Goal: Task Accomplishment & Management: Complete application form

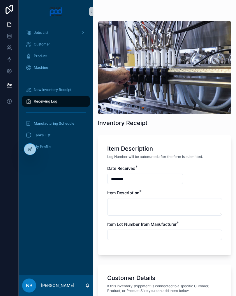
scroll to position [262, 0]
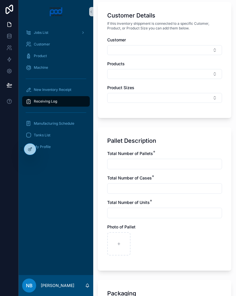
type input "**********"
click at [127, 164] on input "scrollable content" at bounding box center [164, 164] width 114 height 8
type input "*"
click at [154, 188] on input "scrollable content" at bounding box center [164, 188] width 114 height 8
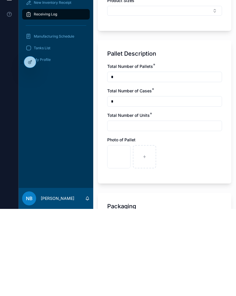
type input "*"
click at [136, 209] on input "scrollable content" at bounding box center [164, 213] width 114 height 8
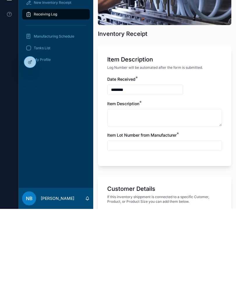
scroll to position [2, 0]
type input "*"
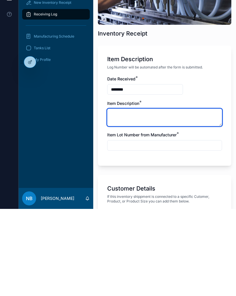
click at [160, 196] on textarea "scrollable content" at bounding box center [164, 204] width 115 height 17
type textarea "**********"
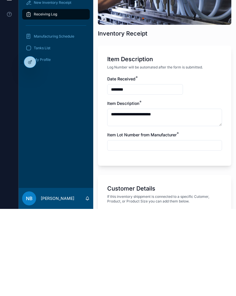
click at [166, 228] on input "scrollable content" at bounding box center [164, 232] width 114 height 8
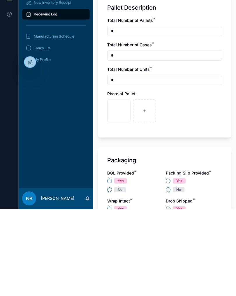
scroll to position [309, 0]
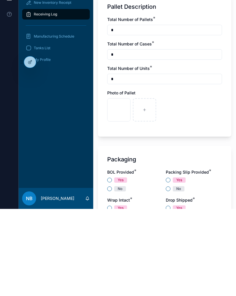
type input "**********"
click at [110, 273] on button "No" at bounding box center [109, 275] width 5 height 5
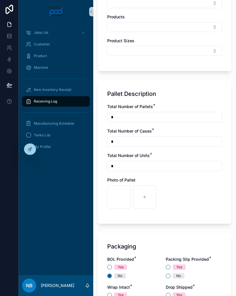
click at [166, 277] on div "No" at bounding box center [194, 275] width 56 height 5
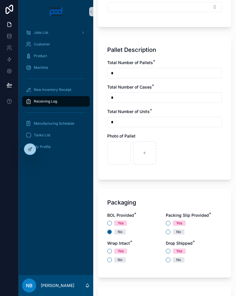
scroll to position [363, 0]
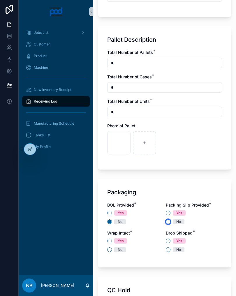
click at [170, 221] on button "No" at bounding box center [168, 221] width 5 height 5
click at [110, 251] on button "No" at bounding box center [109, 249] width 5 height 5
click at [170, 249] on button "No" at bounding box center [168, 249] width 5 height 5
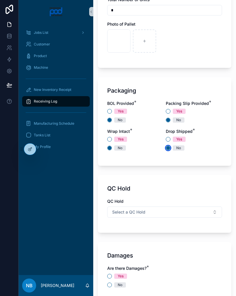
scroll to position [466, 0]
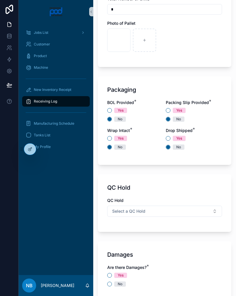
click at [169, 213] on button "Select a QC Hold" at bounding box center [164, 211] width 115 height 11
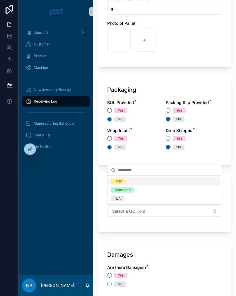
click at [135, 180] on div "Hold" at bounding box center [165, 181] width 112 height 9
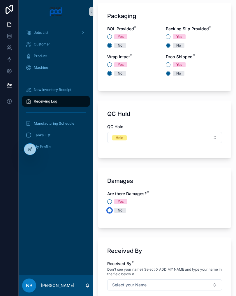
click at [109, 210] on button "No" at bounding box center [109, 210] width 5 height 5
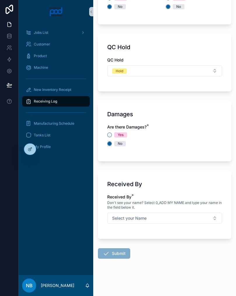
click at [212, 214] on button "Select your Name" at bounding box center [164, 218] width 115 height 11
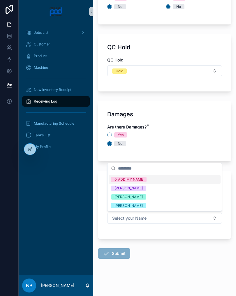
click at [151, 197] on div "[PERSON_NAME]" at bounding box center [165, 196] width 112 height 9
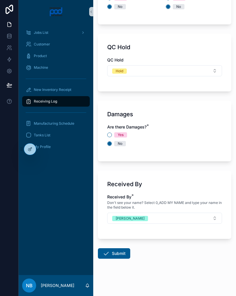
click at [122, 253] on button "Submit" at bounding box center [114, 253] width 32 height 10
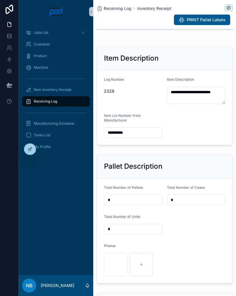
scroll to position [70, 0]
click at [75, 89] on div "New Inventory Receipt" at bounding box center [56, 89] width 61 height 9
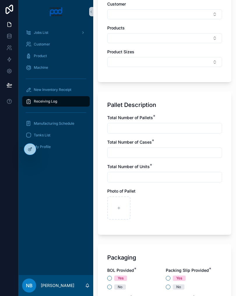
scroll to position [306, 0]
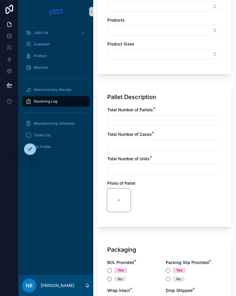
click at [124, 203] on div "scrollable content" at bounding box center [118, 199] width 23 height 23
type input "**********"
click at [150, 198] on div "scrollable content" at bounding box center [144, 199] width 23 height 23
type input "**********"
click at [144, 120] on input "scrollable content" at bounding box center [164, 120] width 114 height 8
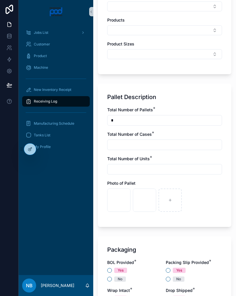
type input "*"
click at [148, 143] on input "scrollable content" at bounding box center [164, 145] width 114 height 8
type input "*"
click at [135, 170] on input "scrollable content" at bounding box center [164, 169] width 114 height 8
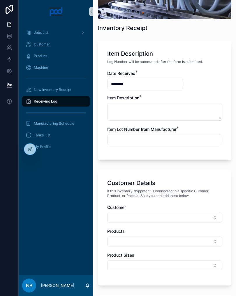
scroll to position [100, 0]
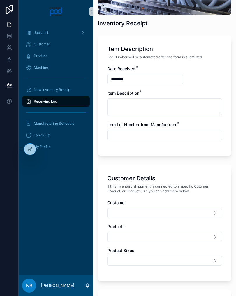
type input "*"
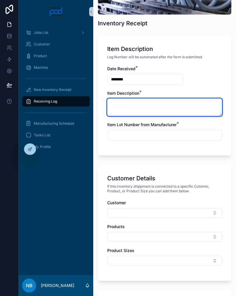
click at [138, 106] on textarea "scrollable content" at bounding box center [164, 106] width 115 height 17
type textarea "**********"
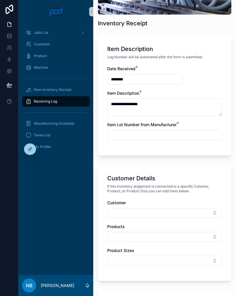
click at [159, 135] on input "scrollable content" at bounding box center [164, 135] width 114 height 8
type input "*"
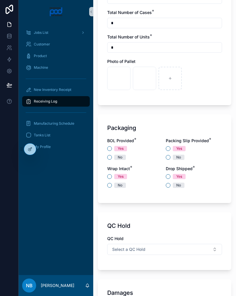
scroll to position [427, 0]
type input "**********"
click at [108, 160] on button "No" at bounding box center [109, 157] width 5 height 5
click at [166, 148] on button "Yes" at bounding box center [168, 148] width 5 height 5
click at [108, 186] on button "No" at bounding box center [109, 185] width 5 height 5
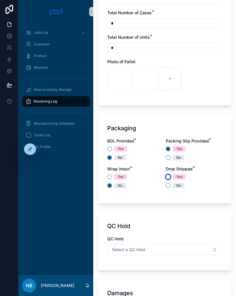
click at [169, 176] on button "Yes" at bounding box center [168, 176] width 5 height 5
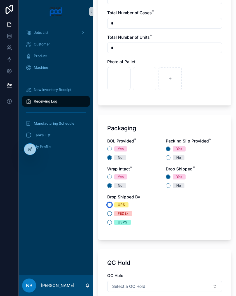
click at [109, 206] on button "UPS" at bounding box center [109, 204] width 5 height 5
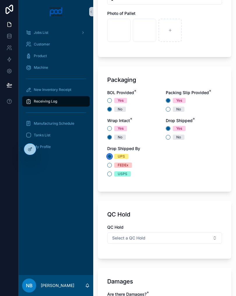
scroll to position [475, 0]
click at [144, 241] on button "Select a QC Hold" at bounding box center [164, 238] width 115 height 11
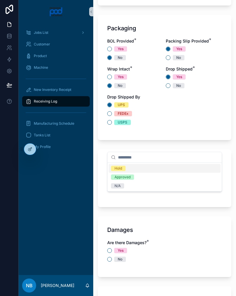
scroll to position [528, 0]
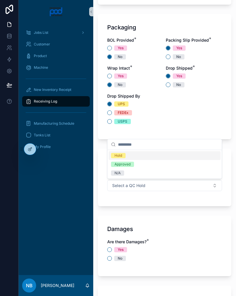
click at [134, 175] on div "N/A" at bounding box center [165, 173] width 112 height 9
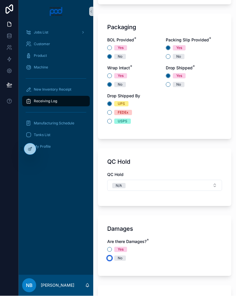
click at [109, 260] on button "No" at bounding box center [109, 258] width 5 height 5
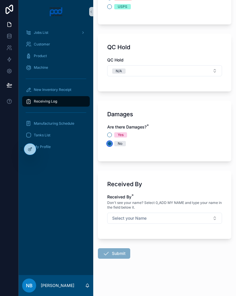
scroll to position [643, 0]
click at [192, 217] on button "Select your Name" at bounding box center [164, 218] width 115 height 11
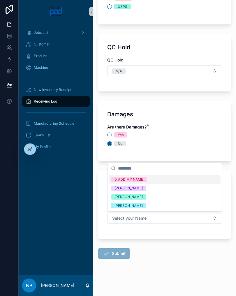
click at [155, 196] on div "[PERSON_NAME]" at bounding box center [165, 196] width 112 height 9
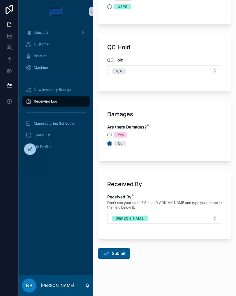
click at [115, 258] on button "Submit" at bounding box center [114, 253] width 32 height 10
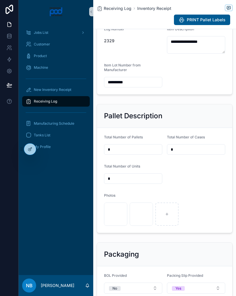
scroll to position [122, 0]
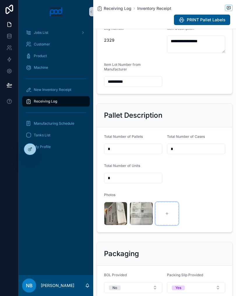
click at [172, 217] on div "scrollable content" at bounding box center [166, 213] width 23 height 23
type input "**********"
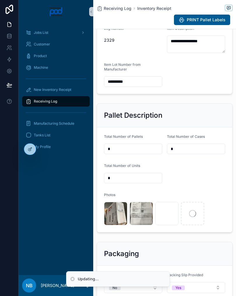
click at [194, 217] on icon "scrollable content" at bounding box center [192, 213] width 7 height 7
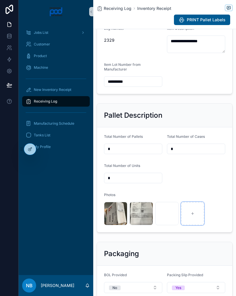
click at [195, 224] on div "scrollable content" at bounding box center [192, 213] width 23 height 23
type input "**********"
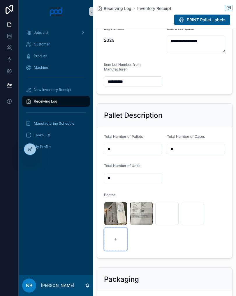
click at [121, 250] on div "scrollable content" at bounding box center [115, 238] width 23 height 23
type input "**********"
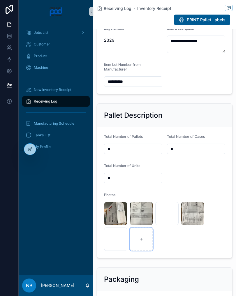
click at [140, 250] on div "scrollable content" at bounding box center [141, 238] width 23 height 23
type input "**********"
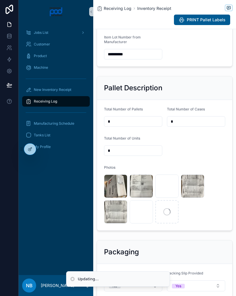
scroll to position [156, 0]
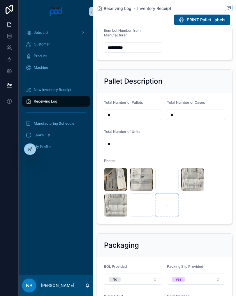
click at [170, 214] on div "scrollable content" at bounding box center [166, 204] width 23 height 23
type input "**********"
click at [195, 210] on div "scrollable content" at bounding box center [192, 204] width 23 height 23
type input "**********"
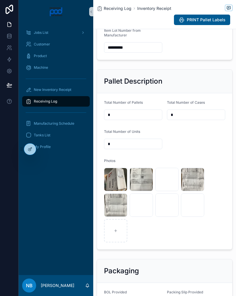
scroll to position [199, 0]
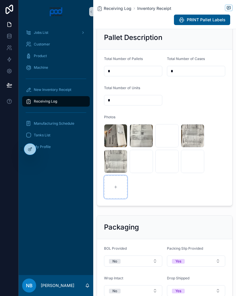
click at [119, 199] on div "scrollable content" at bounding box center [115, 186] width 23 height 23
type input "**********"
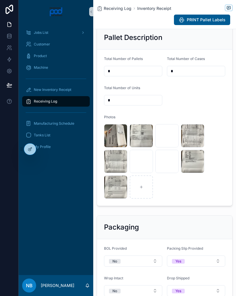
click at [232, 125] on form "Total Number of Pallets * Total Number of Cases * Total Number of Units * Photo…" at bounding box center [164, 127] width 135 height 156
click at [70, 88] on span "New Inventory Receipt" at bounding box center [53, 89] width 38 height 5
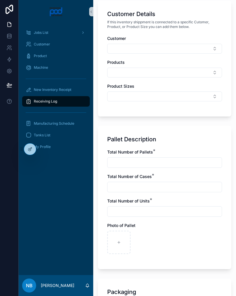
scroll to position [264, 0]
click at [125, 237] on div "scrollable content" at bounding box center [118, 242] width 23 height 23
type input "**********"
click at [147, 245] on div "scrollable content" at bounding box center [144, 242] width 23 height 23
type input "**********"
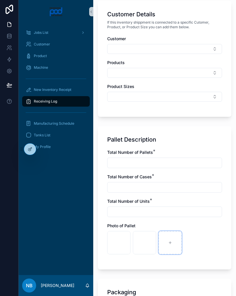
click at [171, 242] on icon "scrollable content" at bounding box center [170, 243] width 4 height 4
type input "**********"
click at [194, 245] on div "scrollable content" at bounding box center [195, 242] width 23 height 23
type input "**********"
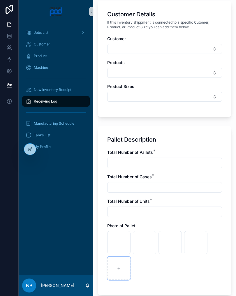
click at [119, 272] on div "scrollable content" at bounding box center [118, 268] width 23 height 23
type input "**********"
click at [128, 161] on input "scrollable content" at bounding box center [164, 163] width 114 height 8
type input "*"
click at [132, 187] on input "scrollable content" at bounding box center [164, 187] width 114 height 8
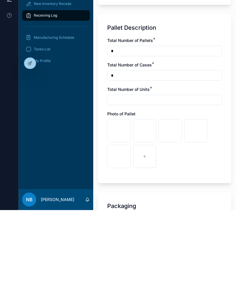
scroll to position [290, 0]
type input "*"
click at [140, 132] on input "*" at bounding box center [164, 136] width 114 height 8
click at [137, 181] on input "scrollable content" at bounding box center [164, 185] width 114 height 8
type input "*"
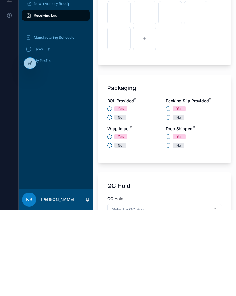
scroll to position [408, 0]
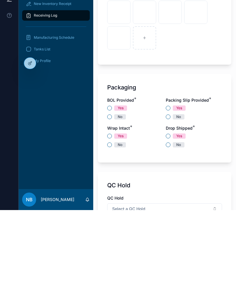
type input "*"
click at [111, 200] on button "No" at bounding box center [109, 202] width 5 height 5
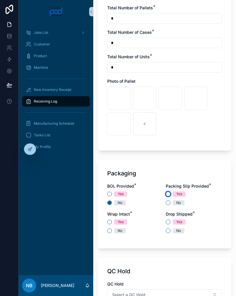
click at [170, 193] on button "Yes" at bounding box center [168, 194] width 5 height 5
click at [109, 232] on button "No" at bounding box center [109, 230] width 5 height 5
click at [111, 223] on button "Yes" at bounding box center [109, 222] width 5 height 5
click at [111, 230] on button "No" at bounding box center [109, 230] width 5 height 5
click at [167, 223] on button "Yes" at bounding box center [168, 222] width 5 height 5
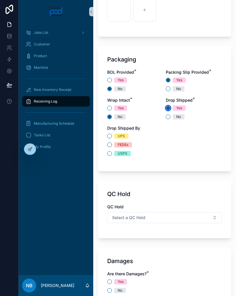
scroll to position [533, 0]
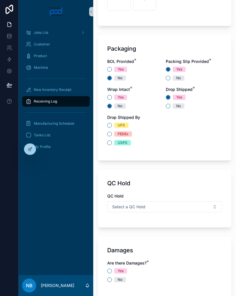
click at [208, 204] on button "Select a QC Hold" at bounding box center [164, 206] width 115 height 11
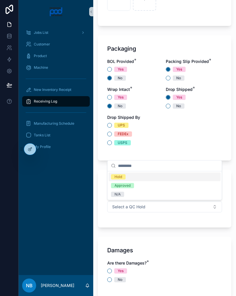
scroll to position [596, 0]
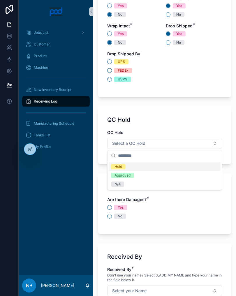
click at [141, 186] on div "N/A" at bounding box center [165, 184] width 112 height 9
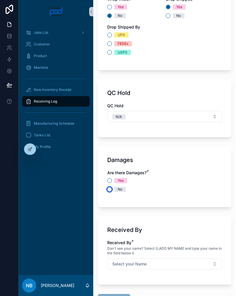
click at [110, 190] on button "No" at bounding box center [109, 189] width 5 height 5
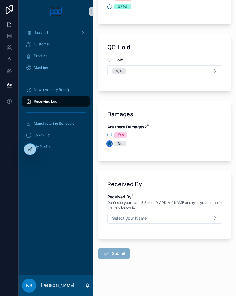
scroll to position [669, 0]
click at [200, 216] on button "Select your Name" at bounding box center [164, 218] width 115 height 11
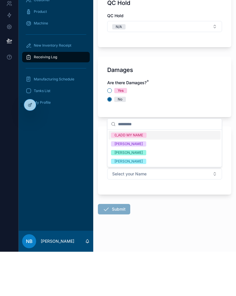
click at [154, 192] on div "[PERSON_NAME]" at bounding box center [165, 196] width 112 height 9
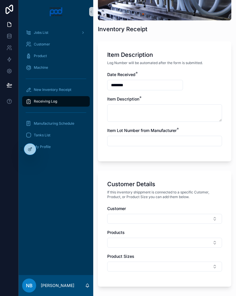
scroll to position [93, 0]
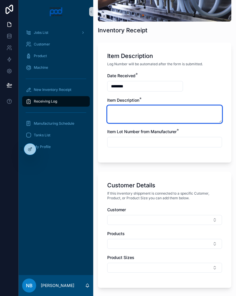
click at [152, 113] on textarea "scrollable content" at bounding box center [164, 113] width 115 height 17
type textarea "*********"
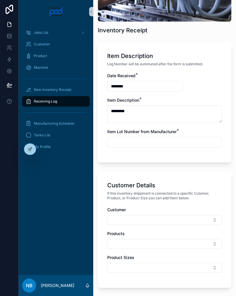
click at [148, 139] on input "scrollable content" at bounding box center [164, 142] width 114 height 8
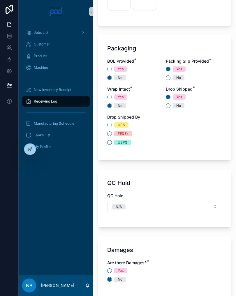
scroll to position [534, 0]
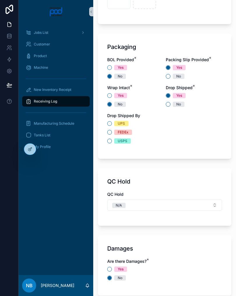
type input "**********"
click at [111, 122] on button "UPS" at bounding box center [109, 123] width 5 height 5
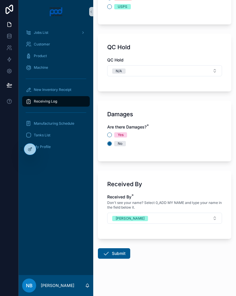
scroll to position [669, 0]
click at [118, 253] on button "Submit" at bounding box center [114, 253] width 32 height 10
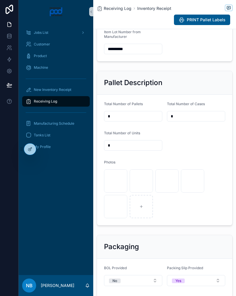
scroll to position [154, 0]
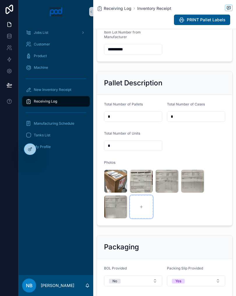
click at [140, 209] on icon "scrollable content" at bounding box center [141, 207] width 4 height 4
type input "**********"
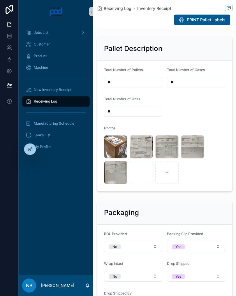
scroll to position [188, 0]
click at [74, 89] on div "New Inventory Receipt" at bounding box center [56, 89] width 61 height 9
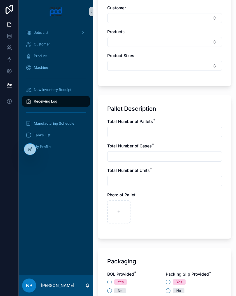
scroll to position [296, 0]
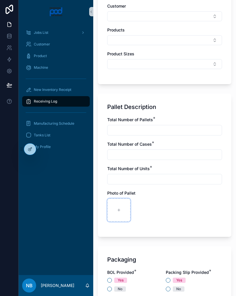
click at [119, 215] on div "scrollable content" at bounding box center [118, 209] width 23 height 23
type input "**********"
click at [136, 129] on input "scrollable content" at bounding box center [164, 130] width 114 height 8
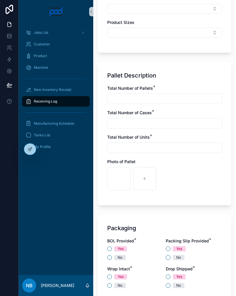
scroll to position [330, 0]
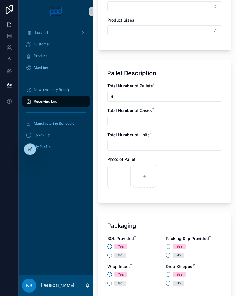
type input "*"
click at [155, 125] on input "scrollable content" at bounding box center [164, 121] width 114 height 8
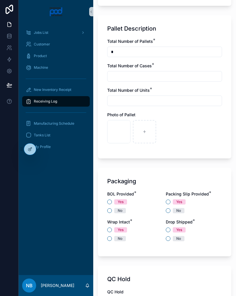
scroll to position [375, 0]
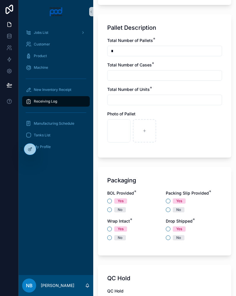
type input "*"
click at [142, 99] on input "scrollable content" at bounding box center [164, 100] width 114 height 8
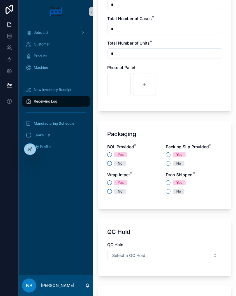
scroll to position [423, 0]
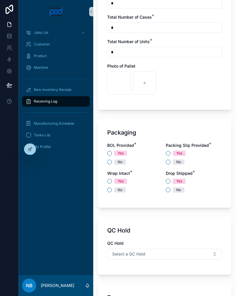
type input "*"
click at [111, 162] on button "No" at bounding box center [109, 162] width 5 height 5
click at [173, 162] on span "No" at bounding box center [179, 161] width 12 height 5
click at [170, 162] on button "No" at bounding box center [168, 162] width 5 height 5
click at [111, 190] on button "No" at bounding box center [109, 190] width 5 height 5
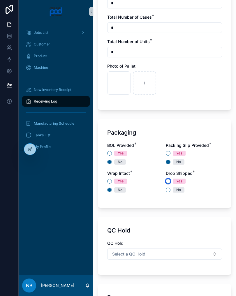
click at [169, 183] on button "Yes" at bounding box center [168, 181] width 5 height 5
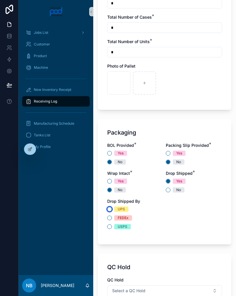
click at [112, 210] on button "UPS" at bounding box center [109, 209] width 5 height 5
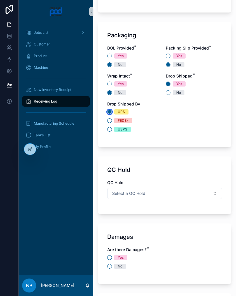
scroll to position [544, 0]
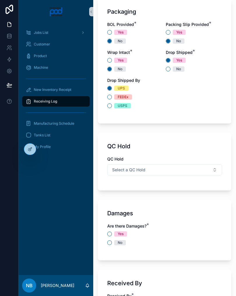
click at [199, 174] on button "Select a QC Hold" at bounding box center [164, 169] width 115 height 11
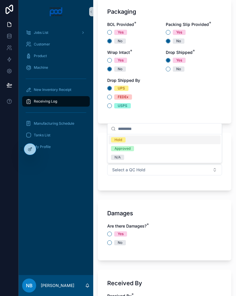
click at [133, 159] on div "N/A" at bounding box center [165, 157] width 112 height 9
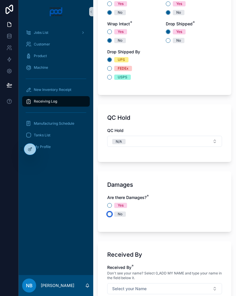
click at [108, 215] on button "No" at bounding box center [109, 214] width 5 height 5
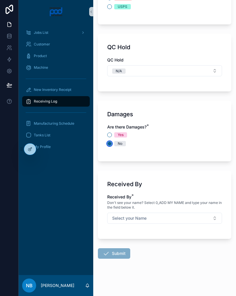
scroll to position [643, 0]
click at [196, 215] on button "Select your Name" at bounding box center [164, 218] width 115 height 11
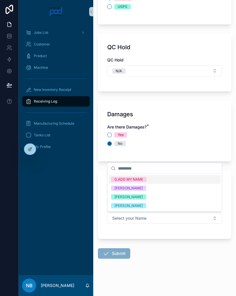
click at [150, 195] on div "[PERSON_NAME]" at bounding box center [165, 196] width 112 height 9
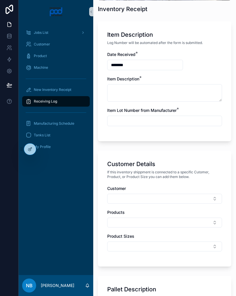
scroll to position [112, 0]
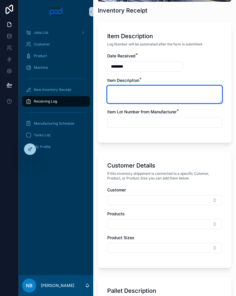
click at [153, 93] on textarea "scrollable content" at bounding box center [164, 94] width 115 height 17
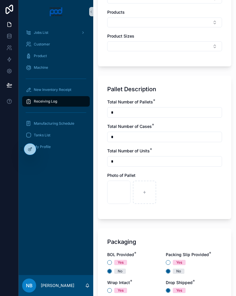
scroll to position [317, 0]
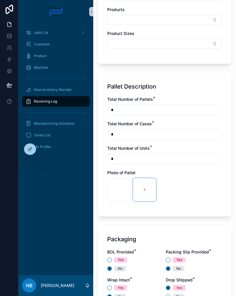
click at [145, 188] on icon "scrollable content" at bounding box center [144, 190] width 4 height 4
type input "**********"
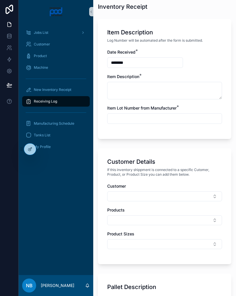
scroll to position [116, 0]
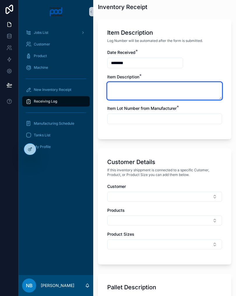
click at [164, 91] on textarea "scrollable content" at bounding box center [164, 90] width 115 height 17
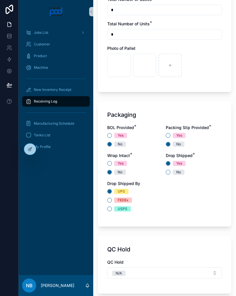
scroll to position [441, 0]
click at [175, 66] on div "scrollable content" at bounding box center [169, 65] width 23 height 23
type input "**********"
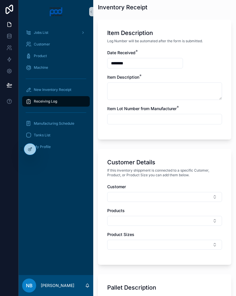
scroll to position [109, 0]
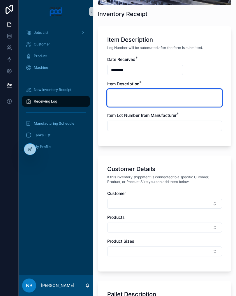
click at [156, 99] on textarea "scrollable content" at bounding box center [164, 97] width 115 height 17
type textarea "**********"
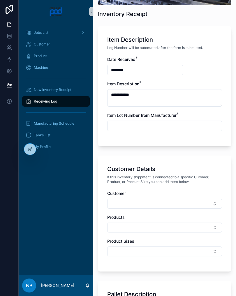
click at [152, 123] on input "scrollable content" at bounding box center [164, 126] width 114 height 8
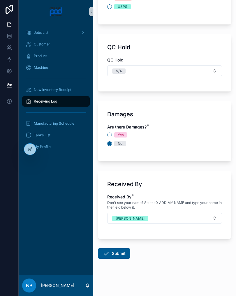
scroll to position [643, 0]
type input "***"
click at [192, 157] on div "Damages Are there Damages? * Yes No" at bounding box center [164, 131] width 133 height 61
click at [120, 248] on button "Submit" at bounding box center [114, 253] width 32 height 10
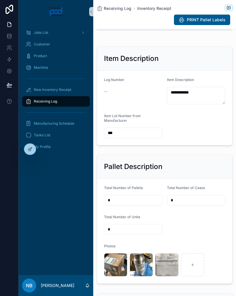
click at [78, 86] on div "New Inventory Receipt" at bounding box center [56, 89] width 61 height 9
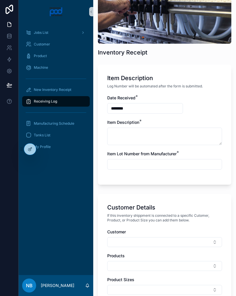
click at [78, 86] on div "New Inventory Receipt" at bounding box center [56, 89] width 61 height 9
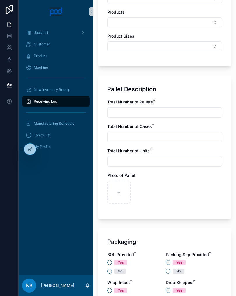
scroll to position [330, 0]
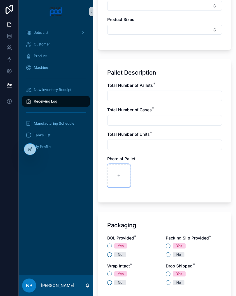
click at [123, 179] on div "scrollable content" at bounding box center [118, 175] width 23 height 23
type input "**********"
click at [142, 99] on input "scrollable content" at bounding box center [164, 96] width 114 height 8
type input "*"
click at [129, 121] on input "scrollable content" at bounding box center [164, 120] width 114 height 8
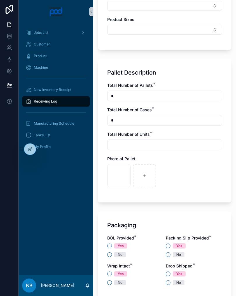
type input "*"
click at [131, 147] on input "scrollable content" at bounding box center [164, 145] width 114 height 8
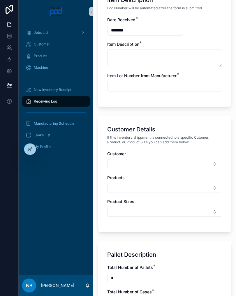
scroll to position [148, 0]
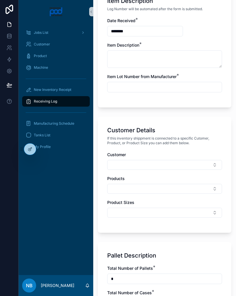
type input "*"
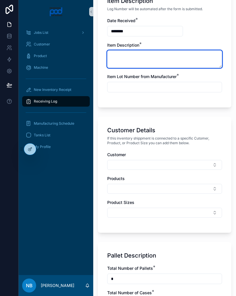
click at [131, 55] on textarea "scrollable content" at bounding box center [164, 58] width 115 height 17
type textarea "**********"
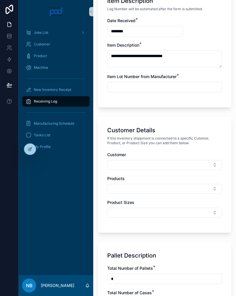
click at [132, 85] on input "scrollable content" at bounding box center [164, 87] width 114 height 8
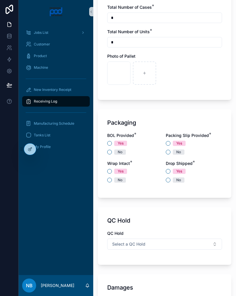
scroll to position [434, 0]
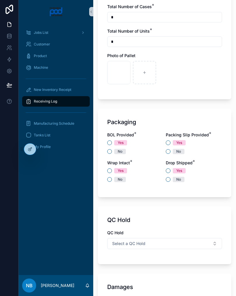
type input "***"
click at [115, 153] on span "No" at bounding box center [120, 151] width 12 height 5
click at [112, 153] on button "No" at bounding box center [109, 151] width 5 height 5
click at [167, 144] on button "Yes" at bounding box center [168, 142] width 5 height 5
click at [111, 181] on button "No" at bounding box center [109, 179] width 5 height 5
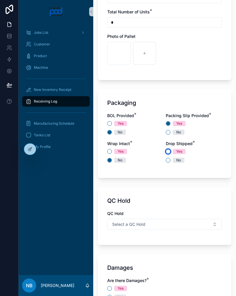
click at [167, 153] on button "Yes" at bounding box center [168, 151] width 5 height 5
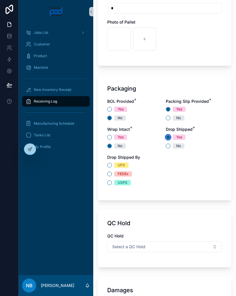
scroll to position [470, 0]
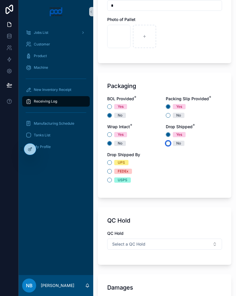
click at [168, 145] on button "No" at bounding box center [168, 143] width 5 height 5
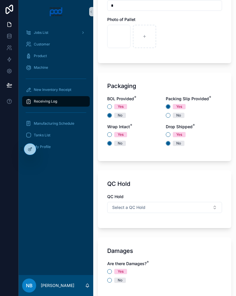
click at [164, 211] on button "Select a QC Hold" at bounding box center [164, 207] width 115 height 11
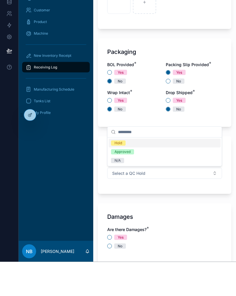
click at [139, 190] on div "N/A" at bounding box center [165, 194] width 112 height 9
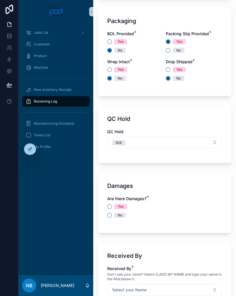
scroll to position [559, 0]
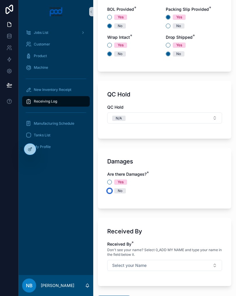
click at [109, 192] on button "No" at bounding box center [109, 190] width 5 height 5
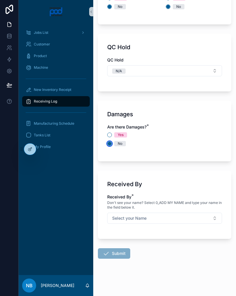
scroll to position [606, 0]
click at [208, 219] on button "Select your Name" at bounding box center [164, 218] width 115 height 11
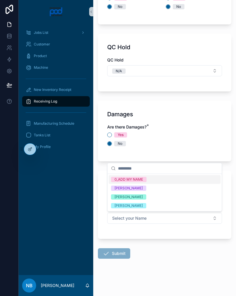
click at [158, 197] on div "[PERSON_NAME]" at bounding box center [165, 196] width 112 height 9
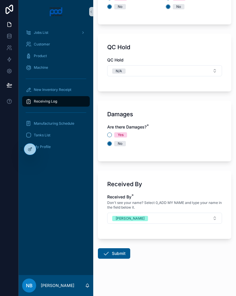
click at [122, 251] on button "Submit" at bounding box center [114, 253] width 32 height 10
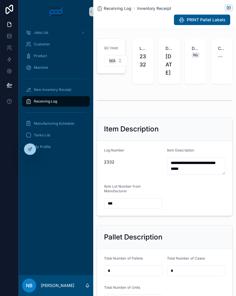
click at [69, 86] on div "New Inventory Receipt" at bounding box center [56, 89] width 61 height 9
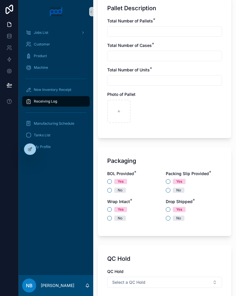
scroll to position [394, 0]
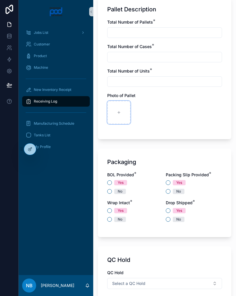
click at [116, 111] on div "scrollable content" at bounding box center [118, 112] width 23 height 23
type input "**********"
click at [140, 115] on div "scrollable content" at bounding box center [144, 112] width 23 height 23
type input "**********"
click at [111, 191] on button "No" at bounding box center [109, 191] width 5 height 5
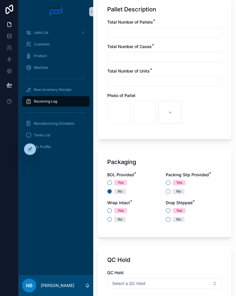
click at [167, 195] on div "BOL Provided * Yes No Packing Slip Provided * Yes No Wrap Intact * Yes No Drop …" at bounding box center [164, 200] width 115 height 56
click at [170, 190] on button "No" at bounding box center [168, 191] width 5 height 5
click at [108, 220] on button "No" at bounding box center [109, 219] width 5 height 5
click at [168, 210] on button "Yes" at bounding box center [168, 210] width 5 height 5
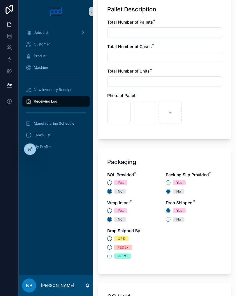
click at [163, 219] on div "No" at bounding box center [135, 219] width 56 height 5
click at [167, 221] on div "No" at bounding box center [194, 219] width 56 height 5
click at [168, 220] on button "No" at bounding box center [168, 219] width 5 height 5
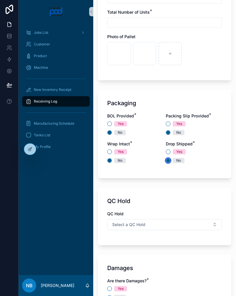
scroll to position [464, 0]
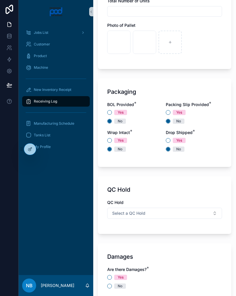
click at [192, 218] on button "Select a QC Hold" at bounding box center [164, 213] width 115 height 11
click at [190, 215] on button "Select a QC Hold" at bounding box center [164, 213] width 115 height 11
click at [185, 212] on button "Select a QC Hold" at bounding box center [164, 213] width 115 height 11
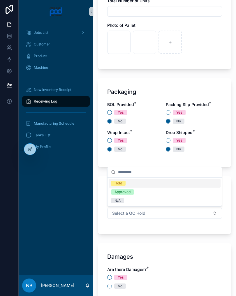
click at [152, 202] on div "N/A" at bounding box center [165, 200] width 112 height 9
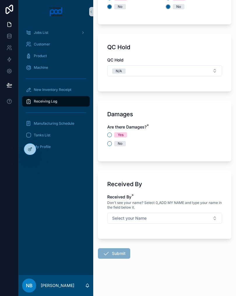
scroll to position [606, 0]
click at [107, 145] on div "No" at bounding box center [164, 143] width 115 height 5
click at [111, 144] on button "No" at bounding box center [109, 143] width 5 height 5
click at [196, 223] on button "Select your Name" at bounding box center [164, 218] width 115 height 11
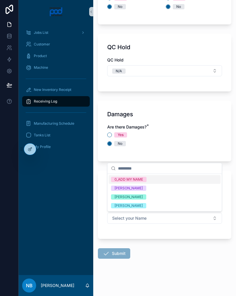
click at [169, 197] on div "[PERSON_NAME]" at bounding box center [165, 196] width 112 height 9
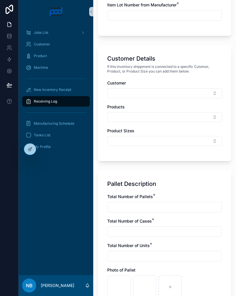
scroll to position [209, 0]
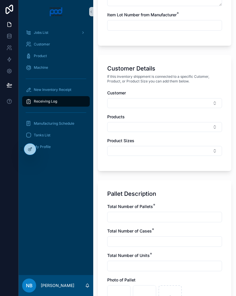
click at [162, 213] on input "scrollable content" at bounding box center [164, 217] width 114 height 8
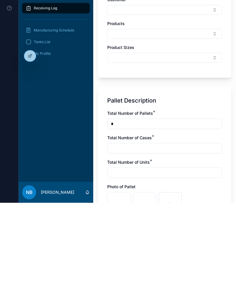
type input "*"
click at [134, 237] on input "scrollable content" at bounding box center [164, 241] width 114 height 8
type input "*"
click at [137, 262] on input "scrollable content" at bounding box center [164, 266] width 114 height 8
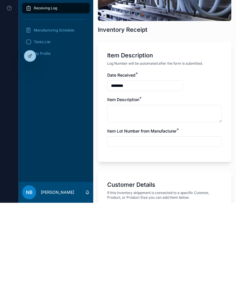
scroll to position [0, 0]
type input "*"
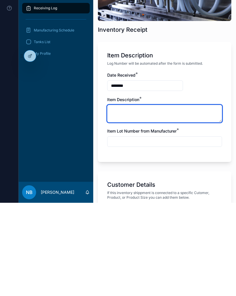
click at [155, 198] on textarea "scrollable content" at bounding box center [164, 206] width 115 height 17
type textarea "**********"
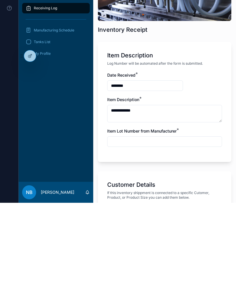
click at [180, 231] on input "scrollable content" at bounding box center [164, 235] width 114 height 8
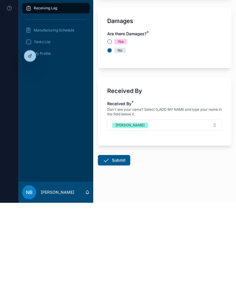
scroll to position [606, 0]
type input "*********"
click at [114, 248] on button "Submit" at bounding box center [114, 253] width 32 height 10
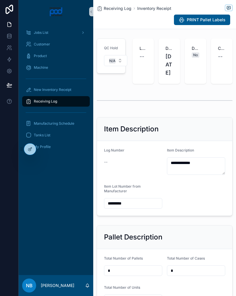
click at [71, 88] on span "New Inventory Receipt" at bounding box center [53, 89] width 38 height 5
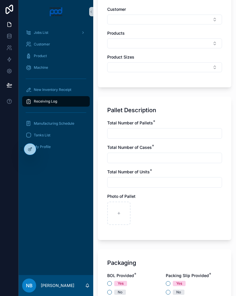
scroll to position [295, 0]
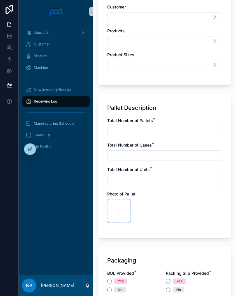
click at [120, 214] on div "scrollable content" at bounding box center [118, 210] width 23 height 23
type input "**********"
click at [134, 129] on input "scrollable content" at bounding box center [164, 131] width 114 height 8
type input "*"
click at [139, 157] on input "scrollable content" at bounding box center [164, 155] width 114 height 8
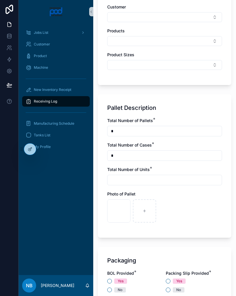
type input "*"
click at [129, 183] on input "scrollable content" at bounding box center [164, 180] width 114 height 8
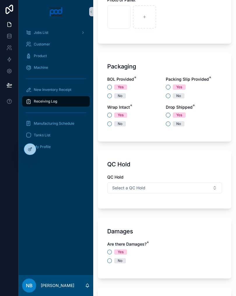
scroll to position [491, 0]
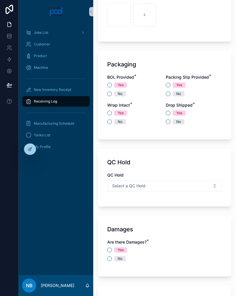
type input "*"
click at [110, 94] on button "No" at bounding box center [109, 93] width 5 height 5
click at [170, 84] on button "Yes" at bounding box center [168, 85] width 5 height 5
click at [113, 120] on div "No" at bounding box center [135, 121] width 56 height 5
click at [107, 124] on div "No" at bounding box center [135, 121] width 56 height 5
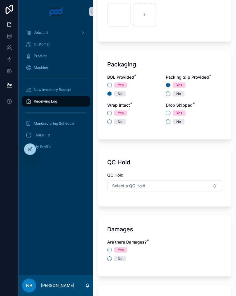
click at [173, 122] on span "No" at bounding box center [179, 121] width 12 height 5
click at [170, 122] on button "No" at bounding box center [168, 121] width 5 height 5
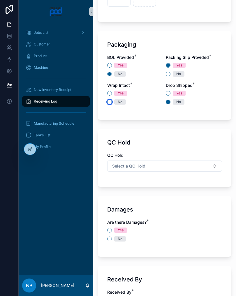
click at [111, 102] on button "No" at bounding box center [109, 102] width 5 height 5
click at [180, 169] on button "Select a QC Hold" at bounding box center [164, 165] width 115 height 11
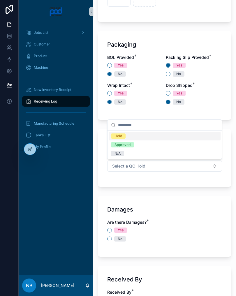
click at [138, 152] on div "N/A" at bounding box center [165, 153] width 112 height 9
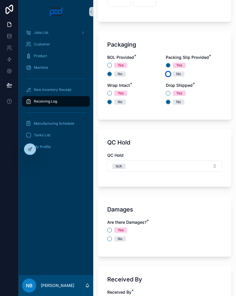
click at [170, 75] on button "No" at bounding box center [168, 74] width 5 height 5
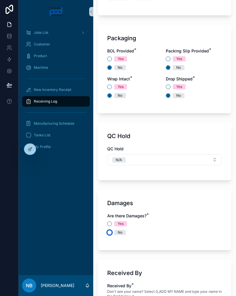
click at [110, 233] on button "No" at bounding box center [109, 232] width 5 height 5
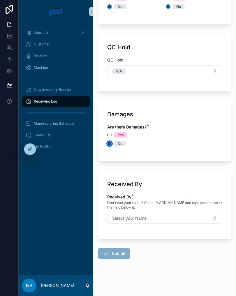
scroll to position [606, 0]
click at [207, 219] on button "Select your Name" at bounding box center [164, 218] width 115 height 11
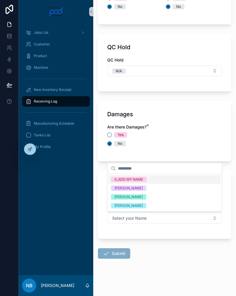
click at [151, 196] on div "[PERSON_NAME]" at bounding box center [165, 196] width 112 height 9
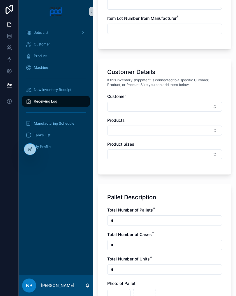
scroll to position [282, 0]
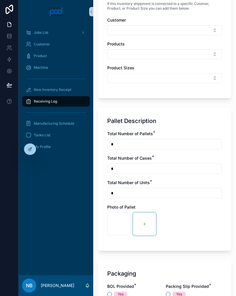
click at [142, 230] on div "scrollable content" at bounding box center [144, 223] width 23 height 23
click at [0, 0] on icon "scrollable content" at bounding box center [0, 0] width 0 height 0
click at [132, 205] on icon "scrollable content" at bounding box center [131, 205] width 1 height 1
click at [134, 171] on input "*" at bounding box center [164, 169] width 114 height 8
type input "**"
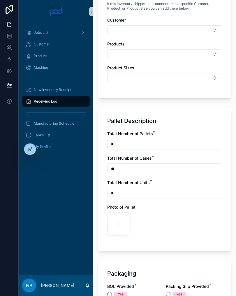
click at [128, 190] on input "*" at bounding box center [164, 193] width 114 height 8
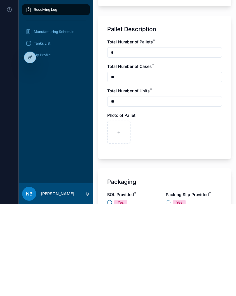
click at [132, 189] on input "**" at bounding box center [164, 193] width 114 height 8
type input "*"
click at [135, 165] on input "**" at bounding box center [164, 169] width 114 height 8
type input "*"
click at [121, 212] on div "scrollable content" at bounding box center [118, 223] width 23 height 23
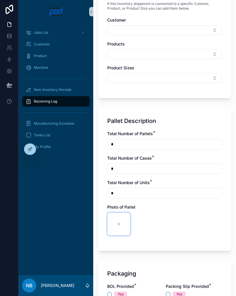
type input "**********"
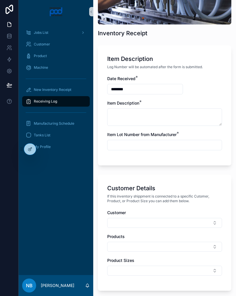
scroll to position [81, 0]
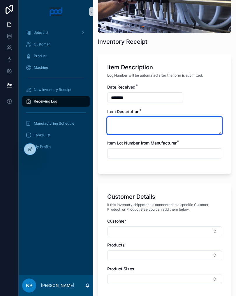
click at [142, 123] on textarea "scrollable content" at bounding box center [164, 125] width 115 height 17
type textarea "**********"
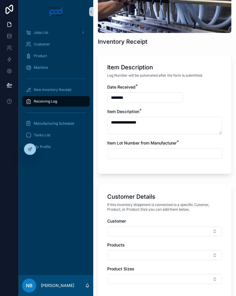
click at [148, 157] on input "scrollable content" at bounding box center [164, 153] width 114 height 8
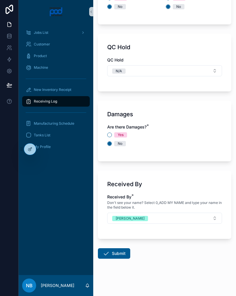
scroll to position [606, 0]
type input "********"
click at [113, 256] on button "Submit" at bounding box center [114, 253] width 32 height 10
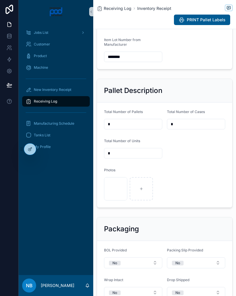
scroll to position [239, 0]
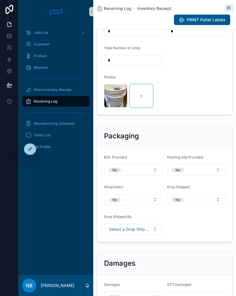
click at [139, 106] on div "scrollable content" at bounding box center [141, 95] width 23 height 23
type input "**********"
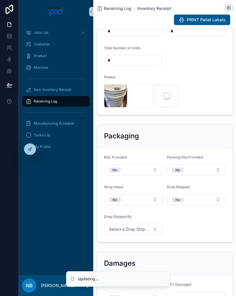
click at [171, 100] on div "scrollable content" at bounding box center [166, 95] width 23 height 23
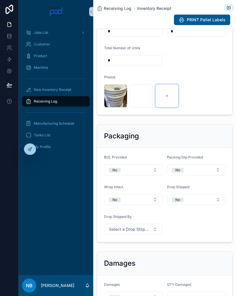
click at [170, 106] on div "scrollable content" at bounding box center [166, 95] width 23 height 23
type input "**********"
click at [233, 160] on div "Packaging BOL Provided No Packing Slip Provided No Wrap Intact No Drop Shipped …" at bounding box center [164, 183] width 143 height 123
click at [66, 92] on div "New Inventory Receipt" at bounding box center [56, 89] width 61 height 9
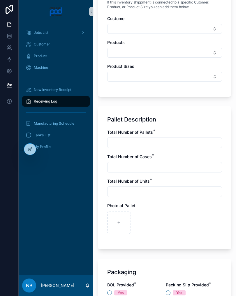
scroll to position [296, 0]
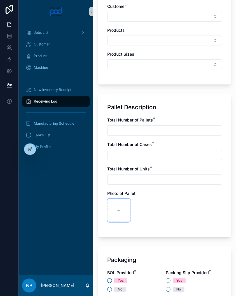
click at [119, 208] on div "scrollable content" at bounding box center [118, 210] width 23 height 23
type input "**********"
click at [140, 134] on input "scrollable content" at bounding box center [164, 130] width 114 height 8
type input "*"
click at [132, 156] on input "scrollable content" at bounding box center [164, 155] width 114 height 8
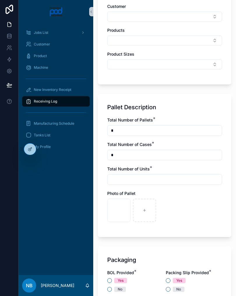
type input "*"
click at [138, 180] on input "scrollable content" at bounding box center [164, 179] width 114 height 8
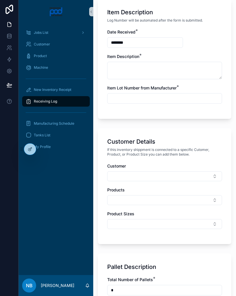
scroll to position [123, 0]
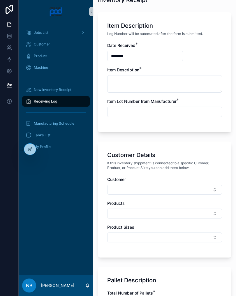
type input "*"
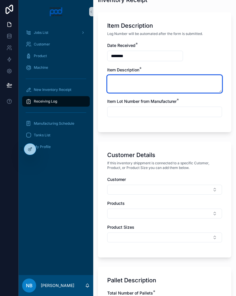
click at [150, 89] on textarea "scrollable content" at bounding box center [164, 83] width 115 height 17
type textarea "**********"
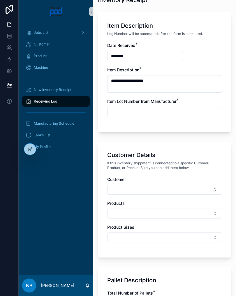
click at [158, 116] on input "scrollable content" at bounding box center [164, 112] width 114 height 8
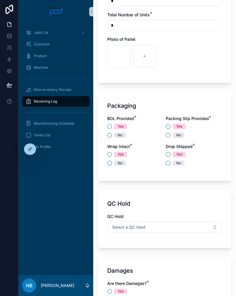
scroll to position [450, 0]
type input "**********"
click at [111, 135] on button "No" at bounding box center [109, 135] width 5 height 5
click at [168, 125] on button "Yes" at bounding box center [168, 126] width 5 height 5
click at [111, 161] on button "No" at bounding box center [109, 163] width 5 height 5
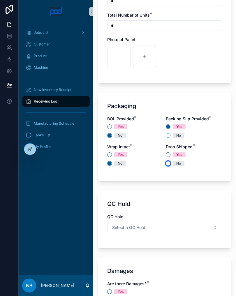
click at [168, 165] on button "No" at bounding box center [168, 163] width 5 height 5
click at [168, 155] on button "Yes" at bounding box center [168, 154] width 5 height 5
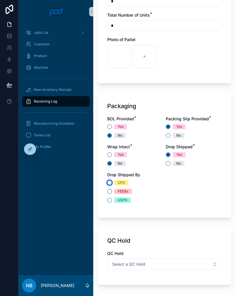
click at [110, 184] on button "UPS" at bounding box center [109, 182] width 5 height 5
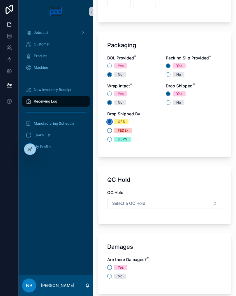
scroll to position [526, 0]
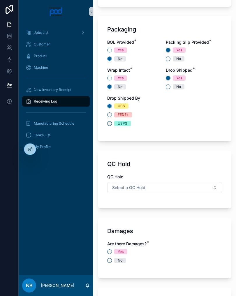
click at [214, 188] on button "Select a QC Hold" at bounding box center [164, 187] width 115 height 11
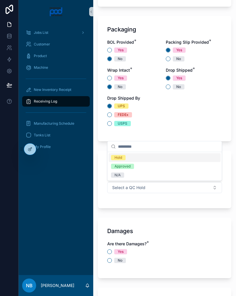
click at [135, 176] on div "N/A" at bounding box center [165, 175] width 112 height 9
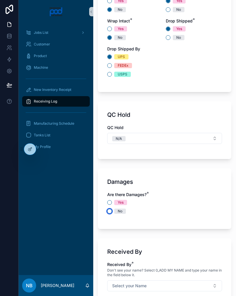
click at [109, 213] on button "No" at bounding box center [109, 211] width 5 height 5
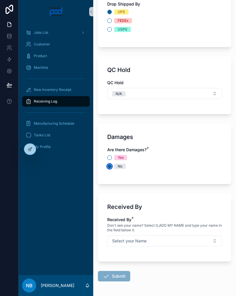
scroll to position [629, 0]
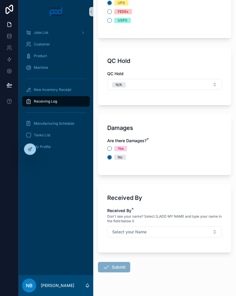
click at [205, 232] on button "Select your Name" at bounding box center [164, 231] width 115 height 11
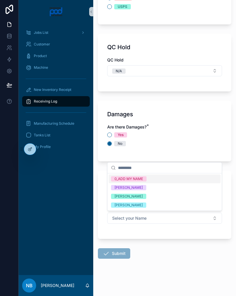
scroll to position [643, 0]
click at [146, 198] on span "[PERSON_NAME]" at bounding box center [128, 196] width 35 height 5
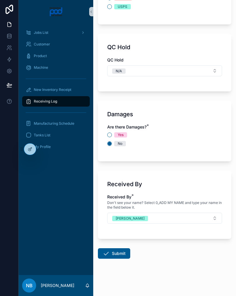
click at [118, 255] on button "Submit" at bounding box center [114, 253] width 32 height 10
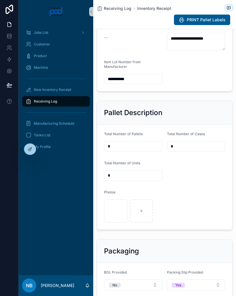
scroll to position [126, 0]
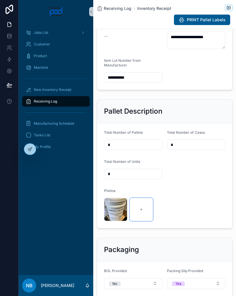
click at [144, 218] on div "scrollable content" at bounding box center [141, 209] width 23 height 23
type input "**********"
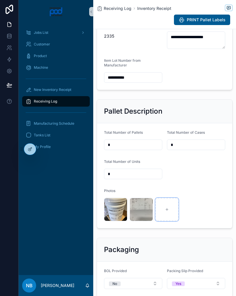
click at [166, 221] on div "scrollable content" at bounding box center [166, 209] width 23 height 23
type input "**********"
click at [68, 89] on span "New Inventory Receipt" at bounding box center [53, 89] width 38 height 5
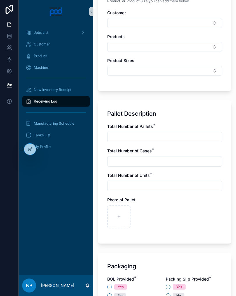
scroll to position [293, 0]
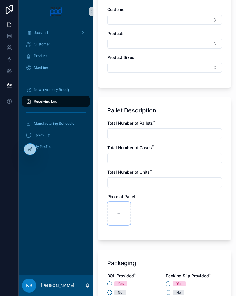
click at [117, 219] on div "scrollable content" at bounding box center [118, 213] width 23 height 23
type input "**********"
click at [224, 259] on div "Packaging BOL Provided * Yes No Packing Slip Provided * Yes No Wrap Intact * Ye…" at bounding box center [164, 294] width 133 height 89
click at [141, 214] on div "scrollable content" at bounding box center [144, 213] width 23 height 23
type input "**********"
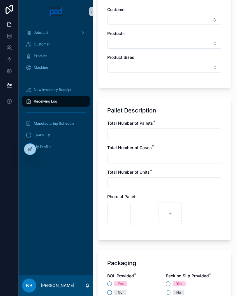
click at [117, 135] on input "scrollable content" at bounding box center [164, 134] width 114 height 8
type input "*"
click at [143, 161] on input "scrollable content" at bounding box center [164, 158] width 114 height 8
click at [135, 162] on input "**" at bounding box center [164, 158] width 114 height 8
type input "*"
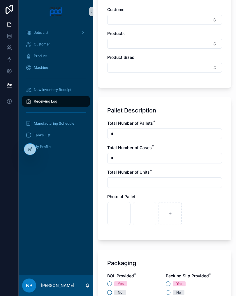
click at [136, 185] on input "scrollable content" at bounding box center [164, 182] width 114 height 8
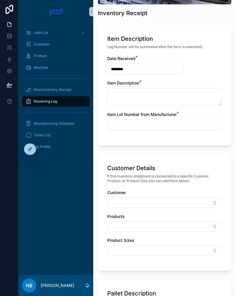
scroll to position [109, 0]
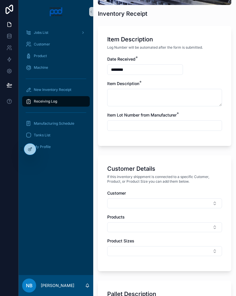
type input "*"
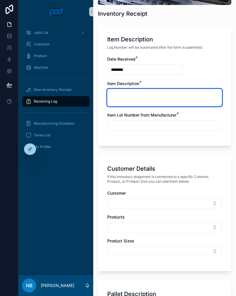
click at [157, 101] on textarea "scrollable content" at bounding box center [164, 97] width 115 height 17
type textarea "**********"
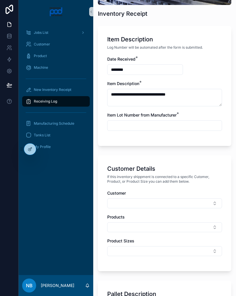
click at [146, 125] on input "scrollable content" at bounding box center [164, 125] width 114 height 8
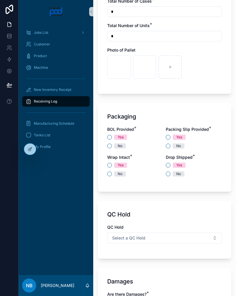
scroll to position [439, 0]
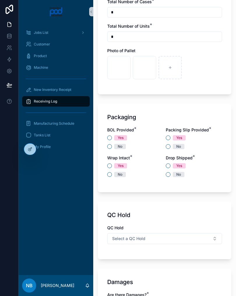
type input "*******"
click at [111, 146] on button "No" at bounding box center [109, 146] width 5 height 5
click at [169, 138] on button "Yes" at bounding box center [168, 137] width 5 height 5
click at [111, 175] on button "No" at bounding box center [109, 174] width 5 height 5
click at [169, 164] on button "Yes" at bounding box center [168, 165] width 5 height 5
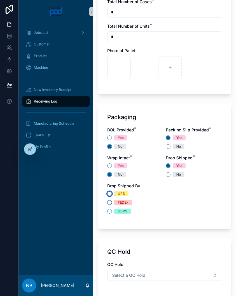
click at [112, 192] on button "UPS" at bounding box center [109, 193] width 5 height 5
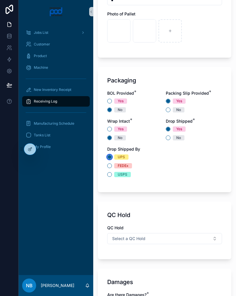
scroll to position [477, 0]
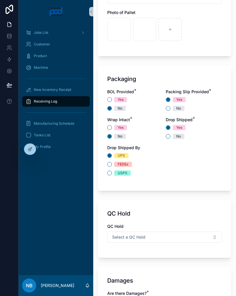
click at [203, 236] on button "Select a QC Hold" at bounding box center [164, 236] width 115 height 11
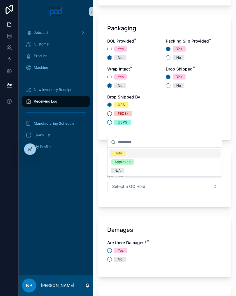
scroll to position [537, 0]
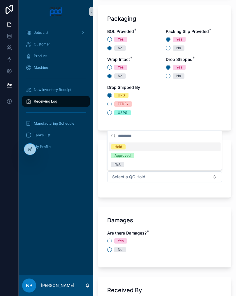
click at [132, 167] on div "N/A" at bounding box center [165, 164] width 112 height 9
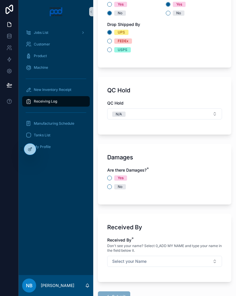
scroll to position [623, 0]
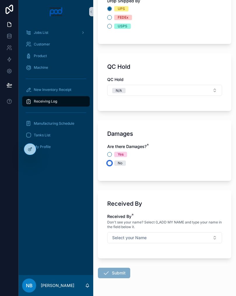
click at [109, 163] on button "No" at bounding box center [109, 163] width 5 height 5
click at [185, 238] on button "Select your Name" at bounding box center [164, 237] width 115 height 11
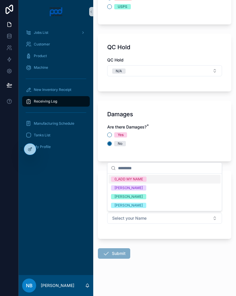
scroll to position [643, 0]
click at [151, 199] on div "[PERSON_NAME]" at bounding box center [165, 196] width 112 height 9
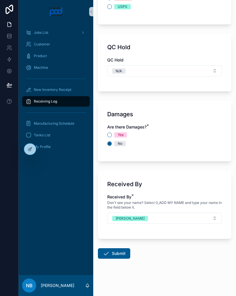
click at [117, 256] on button "Submit" at bounding box center [114, 253] width 32 height 10
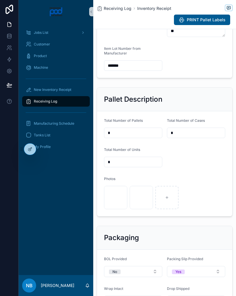
scroll to position [152, 0]
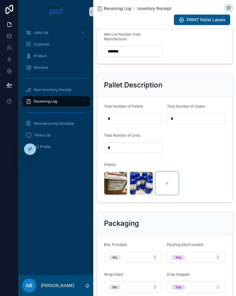
click at [169, 187] on div "scrollable content" at bounding box center [166, 182] width 23 height 23
type input "**********"
click at [198, 191] on div "scrollable content" at bounding box center [192, 182] width 23 height 23
type input "**********"
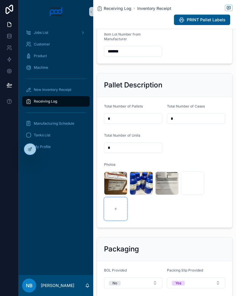
click at [120, 220] on div "scrollable content" at bounding box center [115, 208] width 23 height 23
type input "**********"
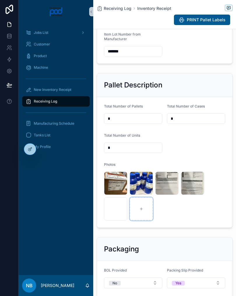
click at [142, 219] on div "scrollable content" at bounding box center [141, 208] width 23 height 23
type input "**********"
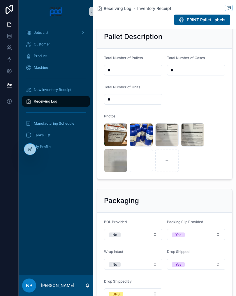
scroll to position [201, 0]
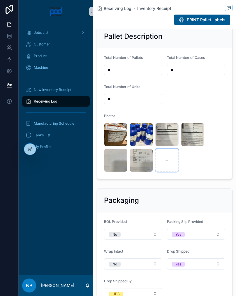
click at [172, 172] on div "scrollable content" at bounding box center [166, 159] width 23 height 23
type input "**********"
click at [68, 85] on link "New Inventory Receipt" at bounding box center [56, 89] width 68 height 10
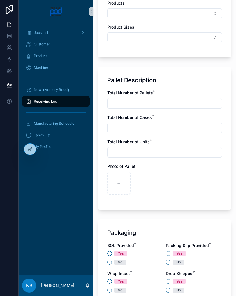
scroll to position [346, 0]
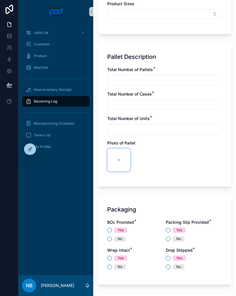
click at [119, 164] on div "scrollable content" at bounding box center [118, 159] width 23 height 23
type input "**********"
click at [152, 156] on div "scrollable content" at bounding box center [144, 159] width 23 height 23
type input "**********"
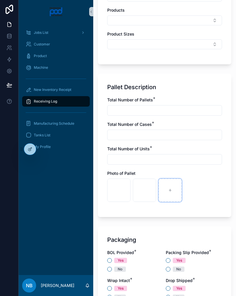
scroll to position [315, 0]
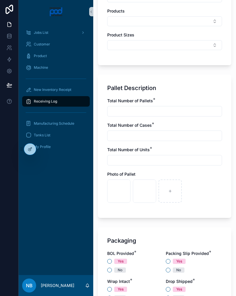
click at [137, 109] on input "scrollable content" at bounding box center [164, 111] width 114 height 8
type input "*"
click at [136, 136] on input "scrollable content" at bounding box center [164, 136] width 114 height 8
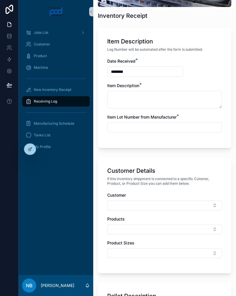
scroll to position [107, 0]
type input "*"
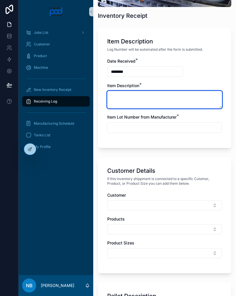
click at [132, 96] on textarea "scrollable content" at bounding box center [164, 99] width 115 height 17
type textarea "**********"
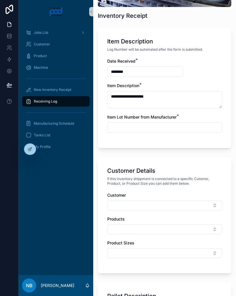
click at [159, 125] on input "scrollable content" at bounding box center [164, 127] width 114 height 8
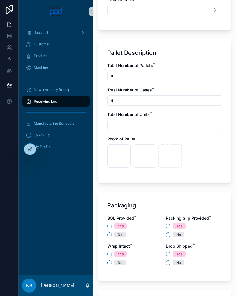
scroll to position [382, 0]
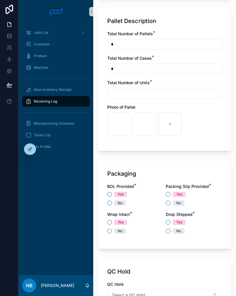
type input "***"
click at [149, 93] on input "scrollable content" at bounding box center [164, 93] width 114 height 8
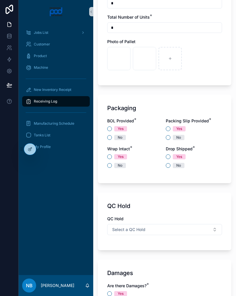
scroll to position [448, 0]
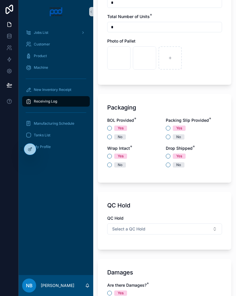
type input "*"
click at [109, 139] on button "No" at bounding box center [109, 137] width 5 height 5
click at [169, 137] on button "No" at bounding box center [168, 137] width 5 height 5
click at [110, 166] on button "No" at bounding box center [109, 164] width 5 height 5
click at [168, 156] on button "Yes" at bounding box center [168, 156] width 5 height 5
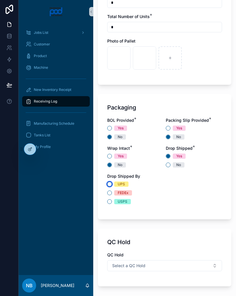
click at [108, 185] on button "UPS" at bounding box center [109, 184] width 5 height 5
click at [109, 192] on button "FEDEx" at bounding box center [109, 192] width 5 height 5
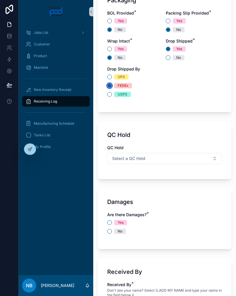
scroll to position [556, 0]
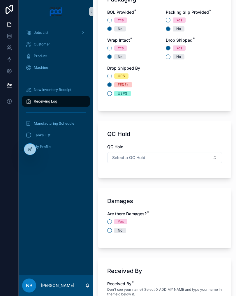
click at [196, 155] on button "Select a QC Hold" at bounding box center [164, 157] width 115 height 11
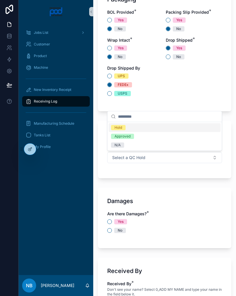
click at [131, 148] on div "N/A" at bounding box center [165, 145] width 112 height 9
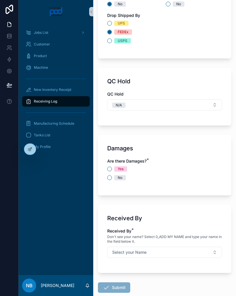
scroll to position [616, 0]
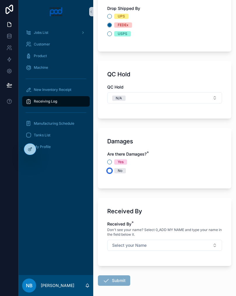
click at [111, 171] on button "No" at bounding box center [109, 170] width 5 height 5
click at [177, 245] on button "Select your Name" at bounding box center [164, 245] width 115 height 11
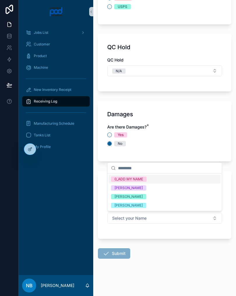
scroll to position [643, 0]
click at [150, 197] on div "[PERSON_NAME]" at bounding box center [165, 196] width 112 height 9
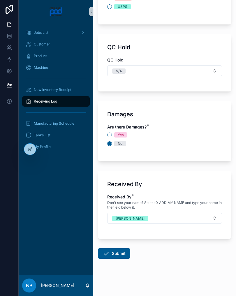
click at [120, 248] on button "Submit" at bounding box center [114, 253] width 32 height 10
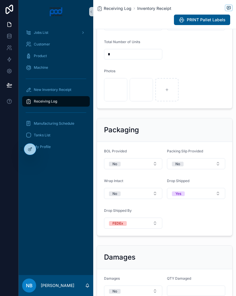
scroll to position [242, 0]
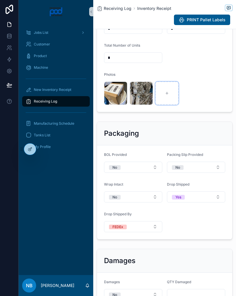
click at [168, 97] on div "scrollable content" at bounding box center [166, 93] width 23 height 23
type input "**********"
click at [75, 90] on div "New Inventory Receipt" at bounding box center [56, 89] width 61 height 9
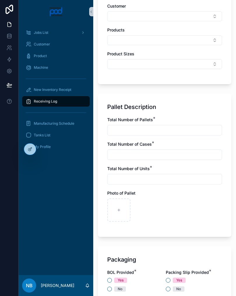
scroll to position [323, 0]
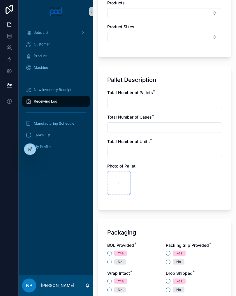
click at [121, 182] on div "scrollable content" at bounding box center [118, 182] width 23 height 23
type input "**********"
click at [139, 190] on div "scrollable content" at bounding box center [144, 182] width 23 height 23
type input "**********"
click at [132, 101] on input "scrollable content" at bounding box center [164, 103] width 114 height 8
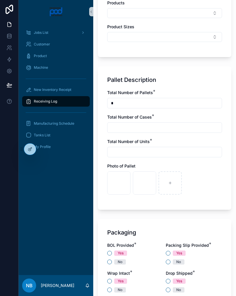
type input "*"
click at [131, 128] on input "scrollable content" at bounding box center [164, 127] width 114 height 8
type input "*"
click at [129, 149] on input "scrollable content" at bounding box center [164, 152] width 114 height 8
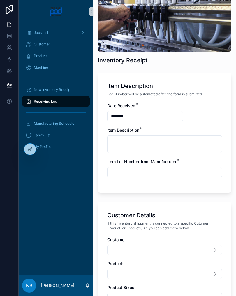
scroll to position [60, 0]
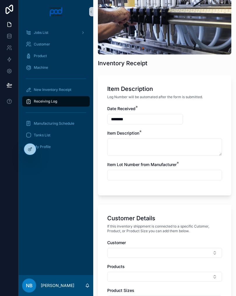
type input "*"
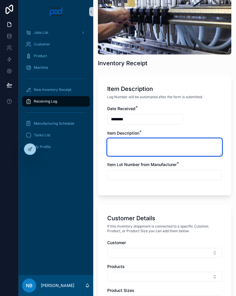
click at [147, 149] on textarea "scrollable content" at bounding box center [164, 146] width 115 height 17
click at [149, 144] on textarea "**********" at bounding box center [164, 146] width 115 height 17
type textarea "**********"
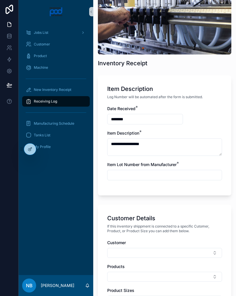
click at [125, 178] on input "scrollable content" at bounding box center [164, 175] width 114 height 8
click at [125, 179] on div "scrollable content" at bounding box center [164, 175] width 115 height 10
click at [126, 176] on input "scrollable content" at bounding box center [164, 175] width 114 height 8
click at [117, 174] on input "scrollable content" at bounding box center [164, 175] width 114 height 8
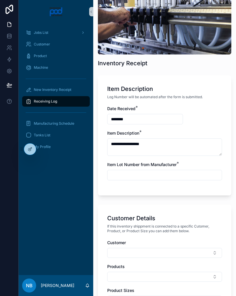
paste input "**********"
type input "**********"
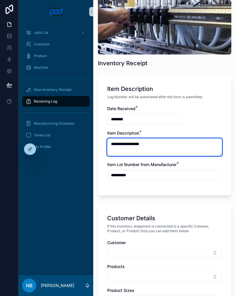
click at [145, 145] on textarea "**********" at bounding box center [164, 146] width 115 height 17
click at [146, 144] on textarea "**********" at bounding box center [164, 146] width 115 height 17
click at [145, 144] on textarea "**********" at bounding box center [164, 146] width 115 height 17
type textarea "********"
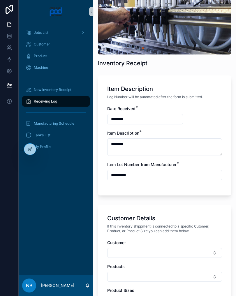
click at [119, 176] on input "**********" at bounding box center [164, 175] width 114 height 8
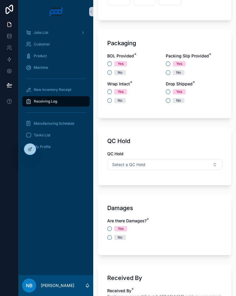
scroll to position [560, 0]
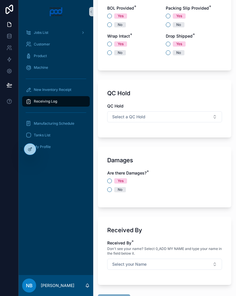
type input "**********"
click at [110, 23] on button "No" at bounding box center [109, 24] width 5 height 5
click at [170, 25] on button "No" at bounding box center [168, 24] width 5 height 5
click at [111, 52] on button "No" at bounding box center [109, 52] width 5 height 5
click at [168, 43] on button "Yes" at bounding box center [168, 44] width 5 height 5
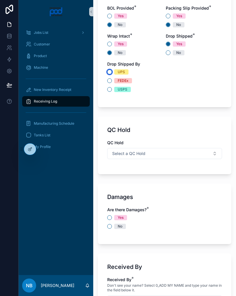
click at [111, 73] on button "UPS" at bounding box center [109, 72] width 5 height 5
click at [165, 153] on button "Select a QC Hold" at bounding box center [164, 153] width 115 height 11
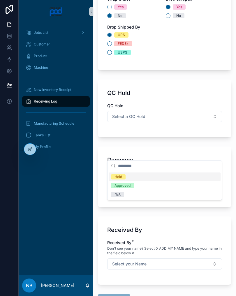
scroll to position [604, 0]
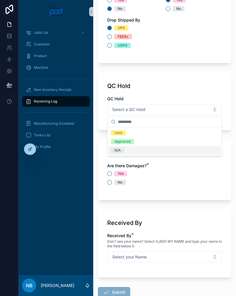
click at [133, 151] on div "N/A" at bounding box center [165, 150] width 112 height 9
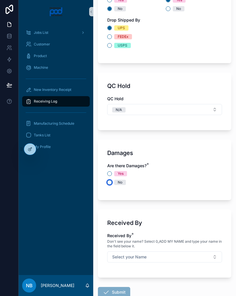
click at [111, 182] on button "No" at bounding box center [109, 182] width 5 height 5
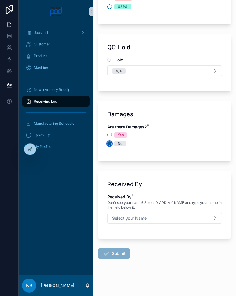
scroll to position [643, 0]
click at [194, 219] on button "Select your Name" at bounding box center [164, 218] width 115 height 11
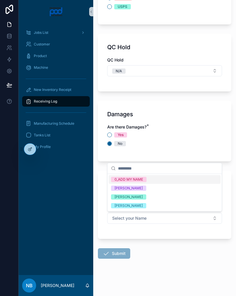
click at [151, 195] on div "[PERSON_NAME]" at bounding box center [165, 196] width 112 height 9
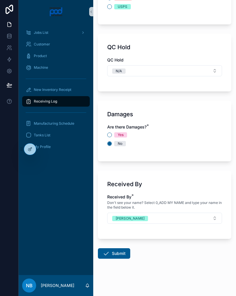
click at [119, 257] on button "Submit" at bounding box center [114, 253] width 32 height 10
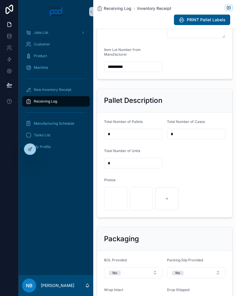
scroll to position [137, 0]
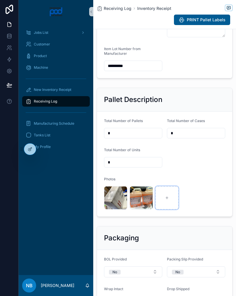
click at [170, 205] on div "scrollable content" at bounding box center [166, 197] width 23 height 23
type input "**********"
click at [196, 207] on div "scrollable content" at bounding box center [192, 197] width 23 height 23
type input "**********"
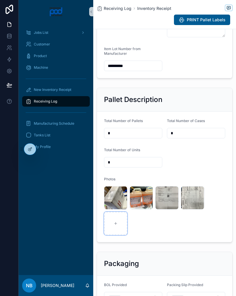
click at [119, 228] on div "scrollable content" at bounding box center [115, 223] width 23 height 23
type input "**********"
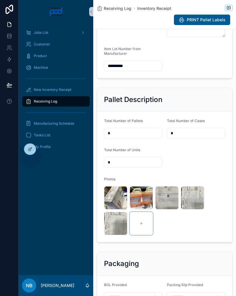
click at [144, 232] on div "scrollable content" at bounding box center [141, 223] width 23 height 23
type input "**********"
click at [170, 229] on div "scrollable content" at bounding box center [166, 223] width 23 height 23
type input "**********"
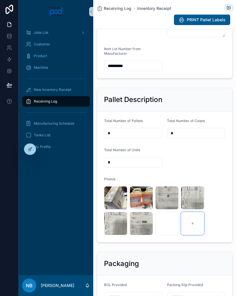
click at [196, 235] on div "scrollable content" at bounding box center [192, 223] width 23 height 23
type input "**********"
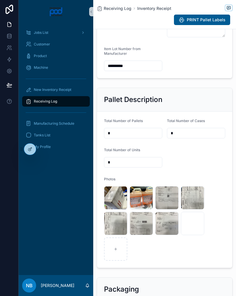
scroll to position [181, 0]
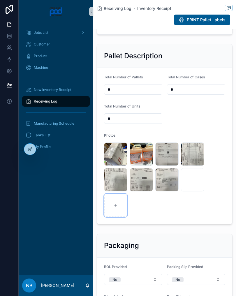
click at [115, 217] on div "scrollable content" at bounding box center [115, 205] width 23 height 23
click at [121, 213] on div "scrollable content" at bounding box center [115, 205] width 23 height 23
type input "**********"
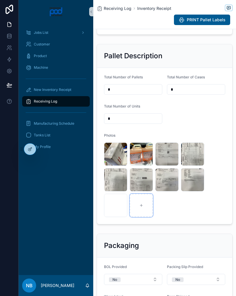
click at [142, 216] on div "scrollable content" at bounding box center [141, 205] width 23 height 23
type input "**********"
click at [57, 93] on div "New Inventory Receipt" at bounding box center [56, 89] width 61 height 9
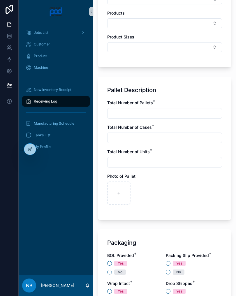
scroll to position [315, 0]
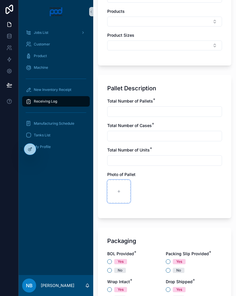
click at [113, 193] on div "scrollable content" at bounding box center [118, 191] width 23 height 23
type input "**********"
click at [147, 191] on div "scrollable content" at bounding box center [144, 191] width 23 height 23
type input "**********"
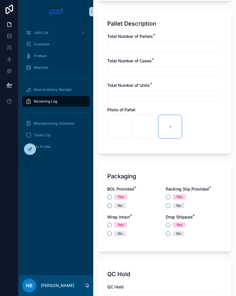
scroll to position [382, 0]
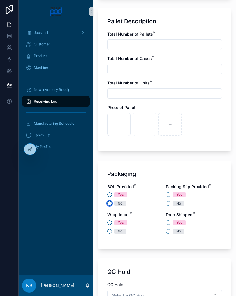
click at [110, 204] on button "No" at bounding box center [109, 203] width 5 height 5
click at [169, 203] on button "No" at bounding box center [168, 203] width 5 height 5
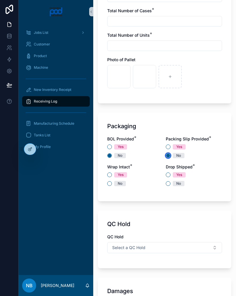
scroll to position [432, 0]
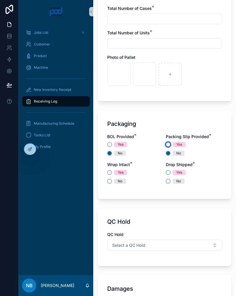
click at [169, 145] on button "Yes" at bounding box center [168, 144] width 5 height 5
click at [170, 180] on button "No" at bounding box center [168, 181] width 5 height 5
click at [108, 183] on button "No" at bounding box center [109, 181] width 5 height 5
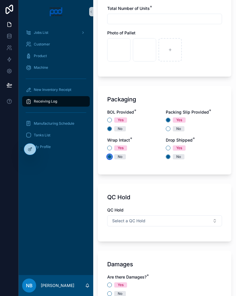
scroll to position [462, 0]
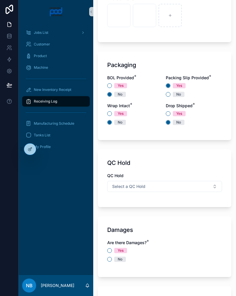
click at [179, 183] on button "Select a QC Hold" at bounding box center [164, 186] width 115 height 11
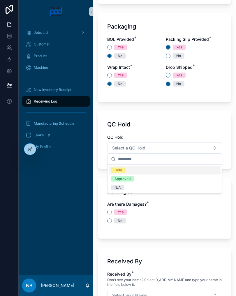
scroll to position [530, 0]
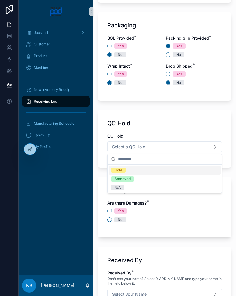
click at [132, 188] on div "N/A" at bounding box center [165, 187] width 112 height 9
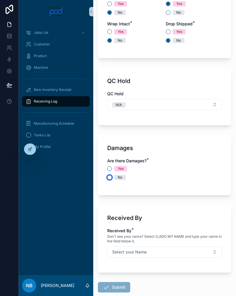
click at [111, 177] on button "No" at bounding box center [109, 177] width 5 height 5
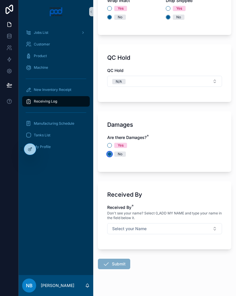
scroll to position [596, 0]
click at [205, 226] on button "Select your Name" at bounding box center [164, 228] width 115 height 11
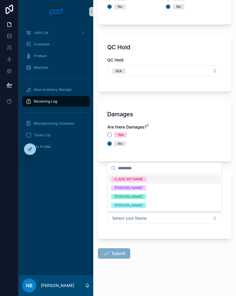
scroll to position [606, 0]
click at [150, 197] on div "[PERSON_NAME]" at bounding box center [165, 196] width 112 height 9
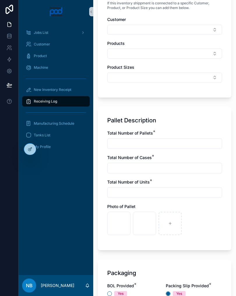
scroll to position [270, 0]
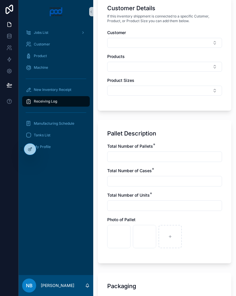
click at [158, 158] on input "scrollable content" at bounding box center [164, 157] width 114 height 8
type input "*"
click at [135, 180] on input "scrollable content" at bounding box center [164, 181] width 114 height 8
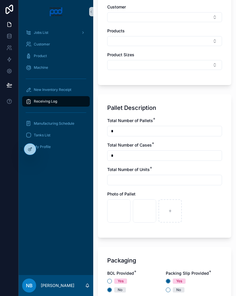
scroll to position [303, 0]
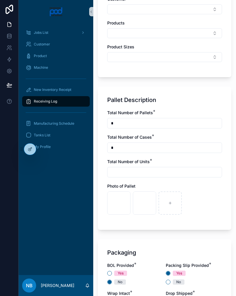
type input "*"
click at [134, 173] on input "scrollable content" at bounding box center [164, 172] width 114 height 8
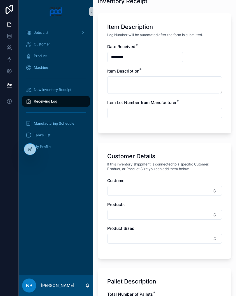
scroll to position [108, 0]
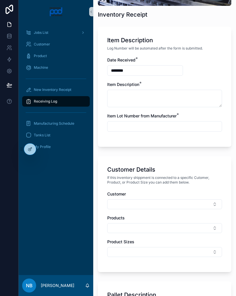
type input "*"
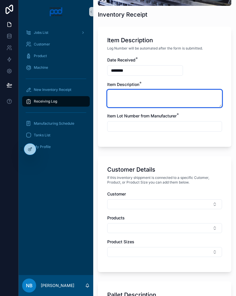
click at [148, 99] on textarea "scrollable content" at bounding box center [164, 98] width 115 height 17
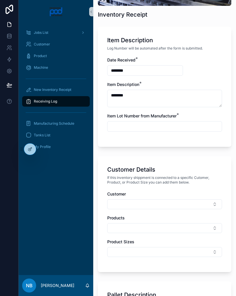
click at [148, 127] on input "scrollable content" at bounding box center [164, 126] width 114 height 8
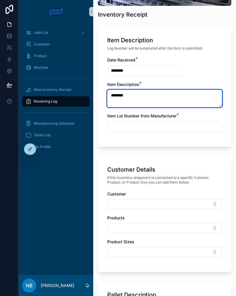
click at [146, 96] on textarea "********" at bounding box center [164, 98] width 115 height 17
type textarea "**********"
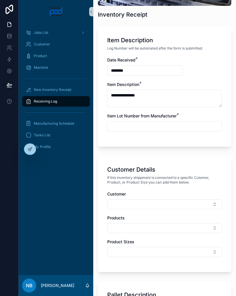
click at [146, 127] on input "scrollable content" at bounding box center [164, 126] width 114 height 8
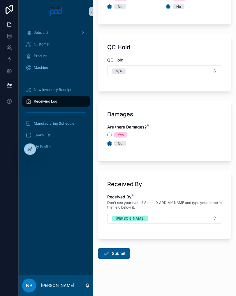
scroll to position [606, 0]
type input "*******"
click at [190, 150] on div "Are there Damages? * Yes No" at bounding box center [164, 138] width 115 height 28
click at [116, 254] on button "Submit" at bounding box center [114, 253] width 32 height 10
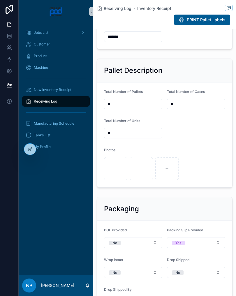
scroll to position [174, 0]
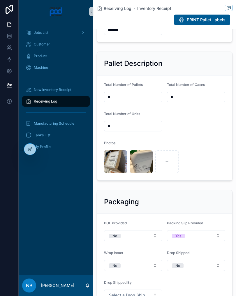
click at [201, 101] on input "*" at bounding box center [196, 97] width 58 height 8
click at [208, 142] on form "Total Number of Pallets * Total Number of Cases * Total Number of Units * Photo…" at bounding box center [164, 127] width 135 height 105
click at [170, 173] on div "scrollable content" at bounding box center [166, 161] width 23 height 23
type input "**********"
click at [190, 169] on div "scrollable content" at bounding box center [192, 161] width 23 height 23
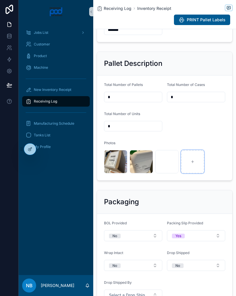
type input "**********"
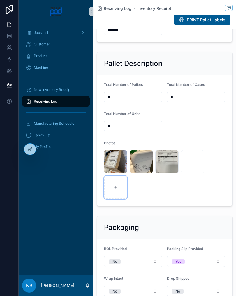
click at [118, 191] on div "scrollable content" at bounding box center [115, 187] width 23 height 23
type input "**********"
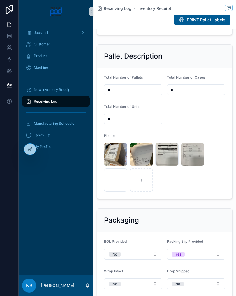
scroll to position [182, 0]
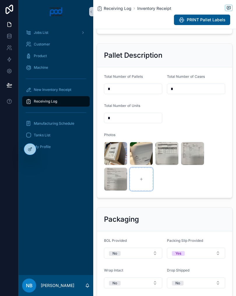
click at [148, 187] on div "scrollable content" at bounding box center [141, 178] width 23 height 23
type input "**********"
click at [170, 181] on div "scrollable content" at bounding box center [166, 178] width 23 height 23
type input "**********"
click at [195, 188] on div "scrollable content" at bounding box center [192, 178] width 23 height 23
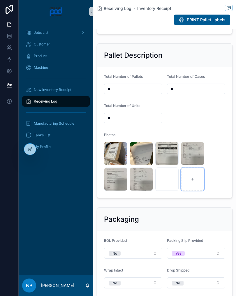
type input "**********"
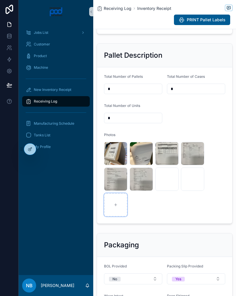
click at [118, 215] on div "scrollable content" at bounding box center [115, 204] width 23 height 23
type input "**********"
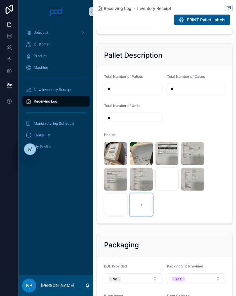
click at [139, 214] on div "scrollable content" at bounding box center [141, 204] width 23 height 23
type input "**********"
click at [169, 214] on div "scrollable content" at bounding box center [166, 204] width 23 height 23
type input "**********"
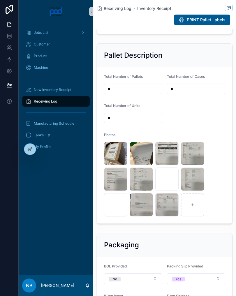
click at [74, 91] on div "New Inventory Receipt" at bounding box center [56, 89] width 61 height 9
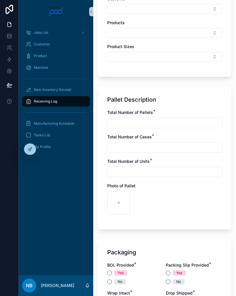
scroll to position [304, 0]
click at [125, 197] on div "scrollable content" at bounding box center [118, 202] width 23 height 23
type input "**********"
click at [133, 122] on input "scrollable content" at bounding box center [164, 123] width 114 height 8
type input "*"
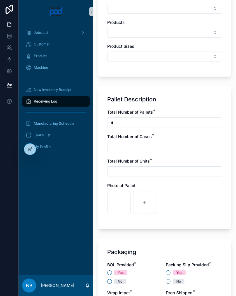
click at [143, 147] on input "scrollable content" at bounding box center [164, 147] width 114 height 8
type input "*"
click at [127, 173] on input "scrollable content" at bounding box center [164, 171] width 114 height 8
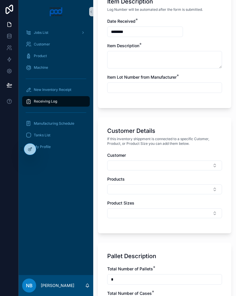
scroll to position [144, 0]
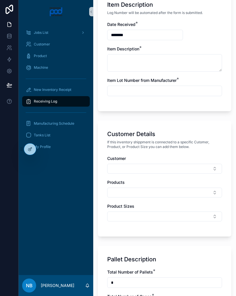
type input "*"
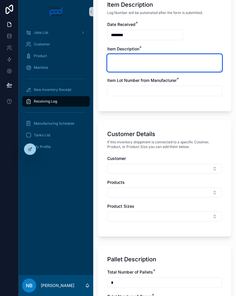
click at [148, 61] on textarea "scrollable content" at bounding box center [164, 62] width 115 height 17
type textarea "**********"
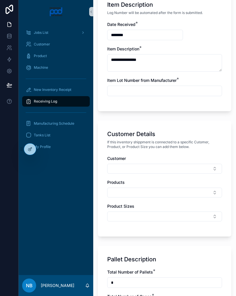
click at [150, 89] on input "scrollable content" at bounding box center [164, 91] width 114 height 8
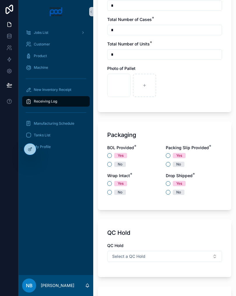
scroll to position [440, 0]
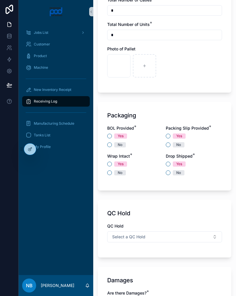
type input "*******"
click at [111, 145] on button "No" at bounding box center [109, 144] width 5 height 5
click at [170, 142] on div "No" at bounding box center [194, 144] width 56 height 5
click at [169, 144] on button "No" at bounding box center [168, 144] width 5 height 5
click at [110, 173] on button "No" at bounding box center [109, 172] width 5 height 5
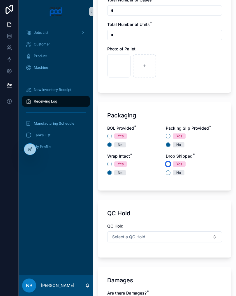
click at [168, 166] on button "Yes" at bounding box center [168, 164] width 5 height 5
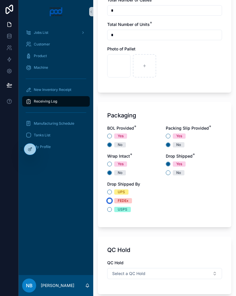
click at [111, 202] on button "FEDEx" at bounding box center [109, 200] width 5 height 5
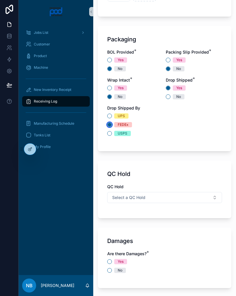
scroll to position [516, 0]
click at [192, 199] on button "Select a QC Hold" at bounding box center [164, 197] width 115 height 11
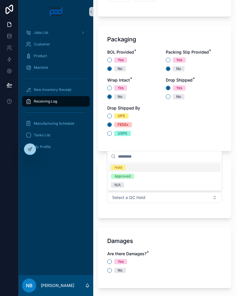
click at [135, 186] on div "N/A" at bounding box center [165, 185] width 112 height 9
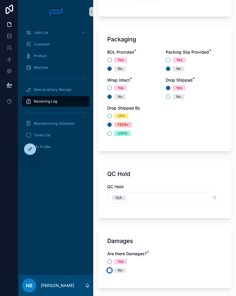
click at [110, 270] on button "No" at bounding box center [109, 270] width 5 height 5
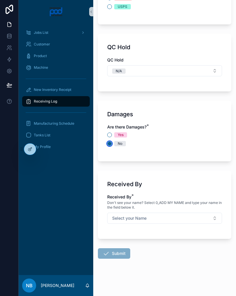
scroll to position [643, 0]
click at [178, 213] on button "Select your Name" at bounding box center [164, 218] width 115 height 11
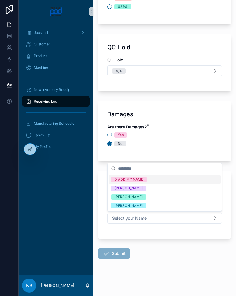
click at [152, 198] on div "[PERSON_NAME]" at bounding box center [165, 196] width 112 height 9
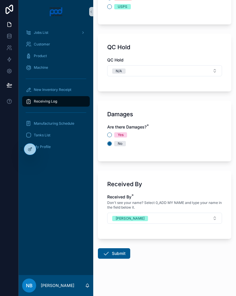
click at [120, 254] on button "Submit" at bounding box center [114, 253] width 32 height 10
